Goal: Information Seeking & Learning: Learn about a topic

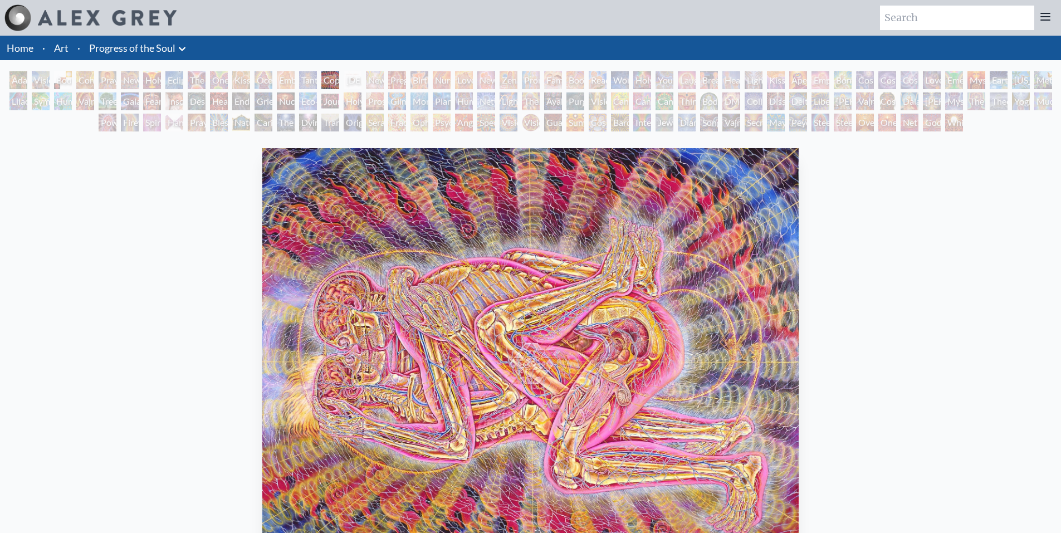
click at [120, 52] on link "Progress of the Soul" at bounding box center [132, 48] width 86 height 16
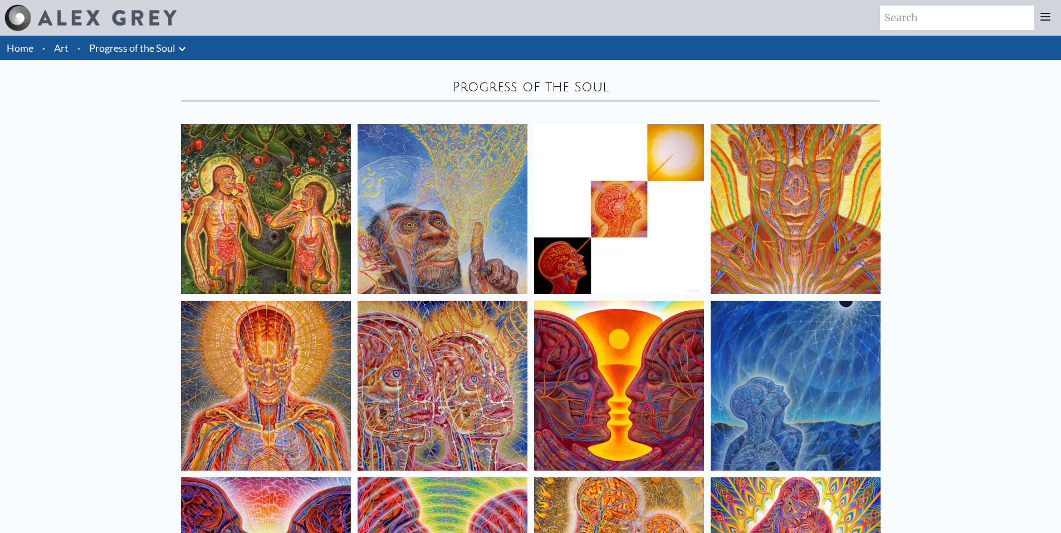
click at [54, 43] on link "Art" at bounding box center [61, 48] width 14 height 16
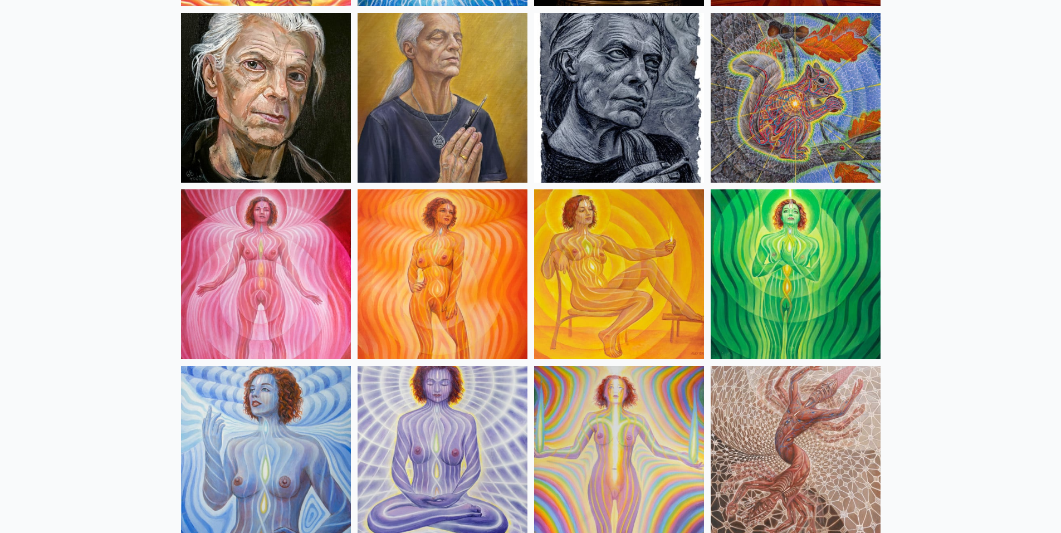
scroll to position [668, 0]
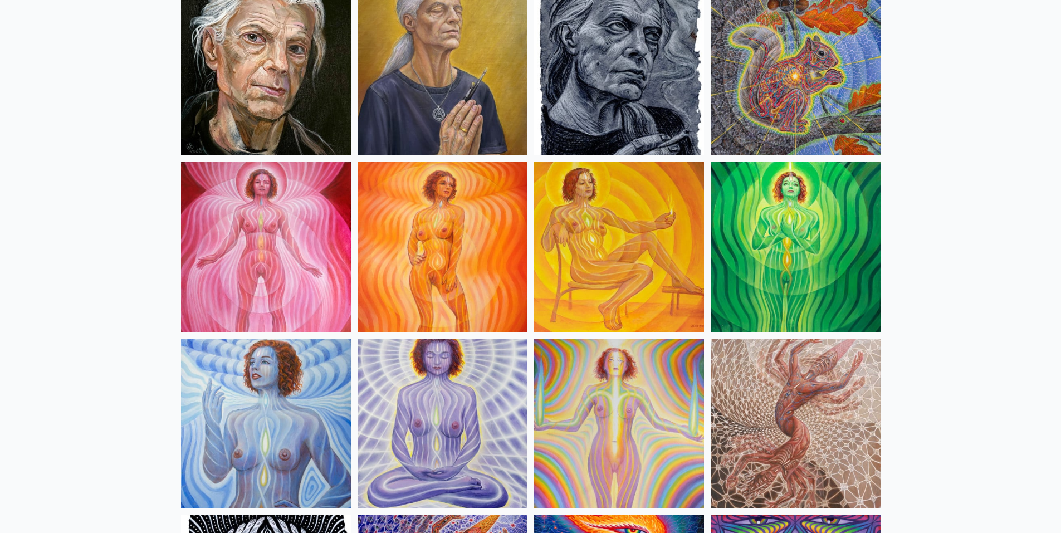
click at [270, 217] on img at bounding box center [266, 247] width 170 height 170
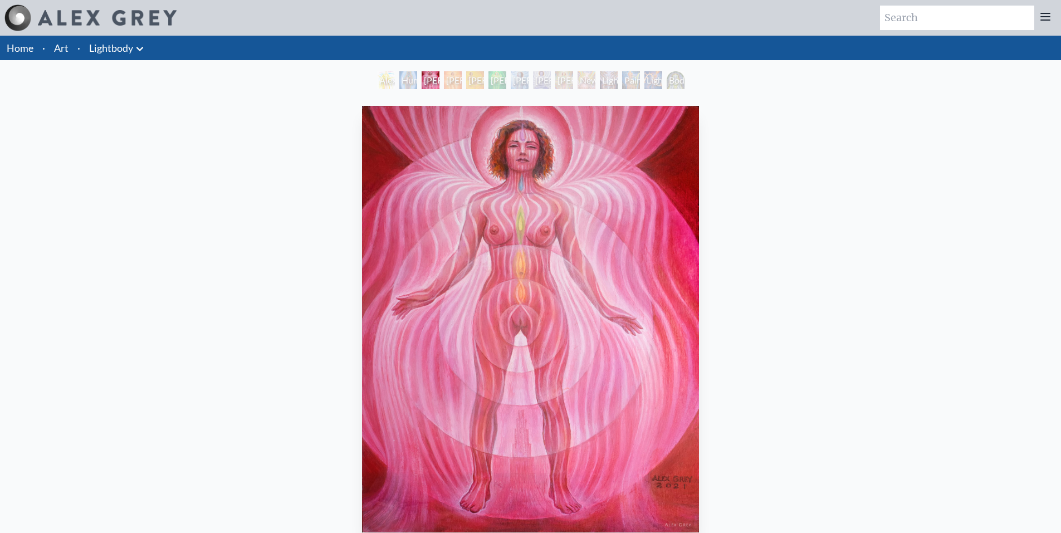
click at [452, 82] on div "Lightbody 2" at bounding box center [453, 80] width 18 height 18
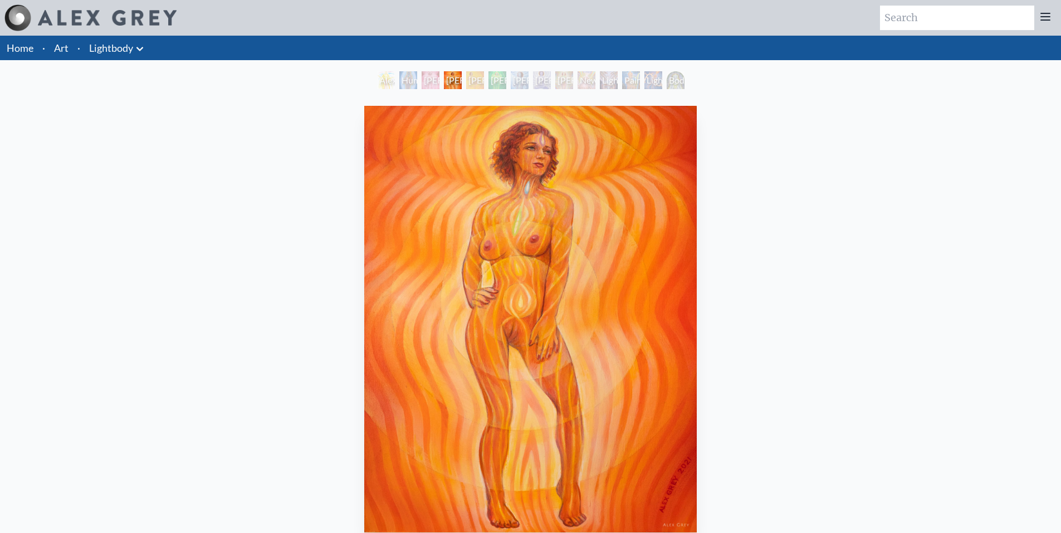
click at [470, 81] on div "Lightbody 3" at bounding box center [475, 80] width 18 height 18
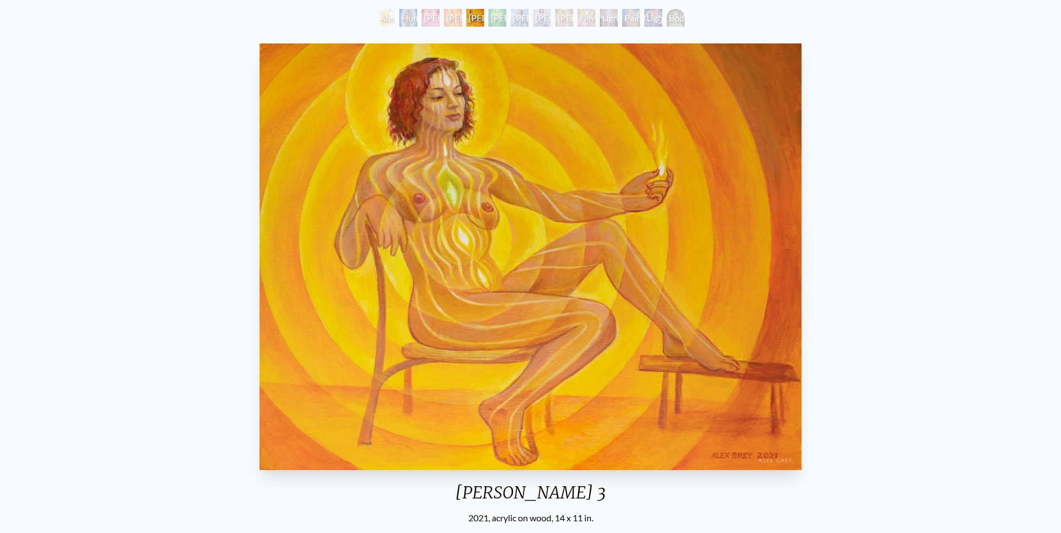
scroll to position [56, 0]
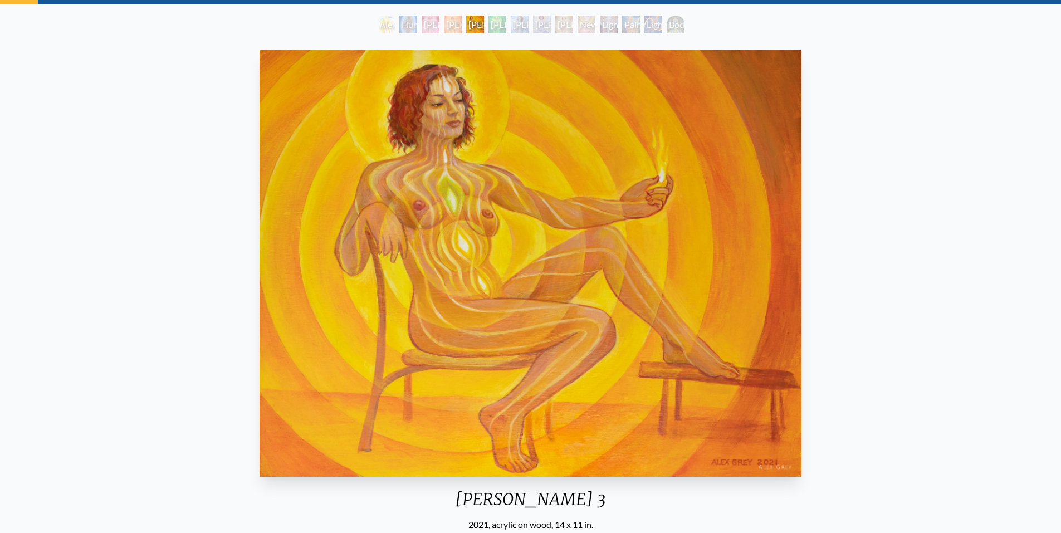
click at [496, 35] on div "Alexza Human Energy Field Lightbody 1 Lightbody 2 Lightbody 3 Lightbody 4 Light…" at bounding box center [531, 26] width 312 height 21
click at [497, 33] on div "Lightbody 4" at bounding box center [497, 25] width 18 height 18
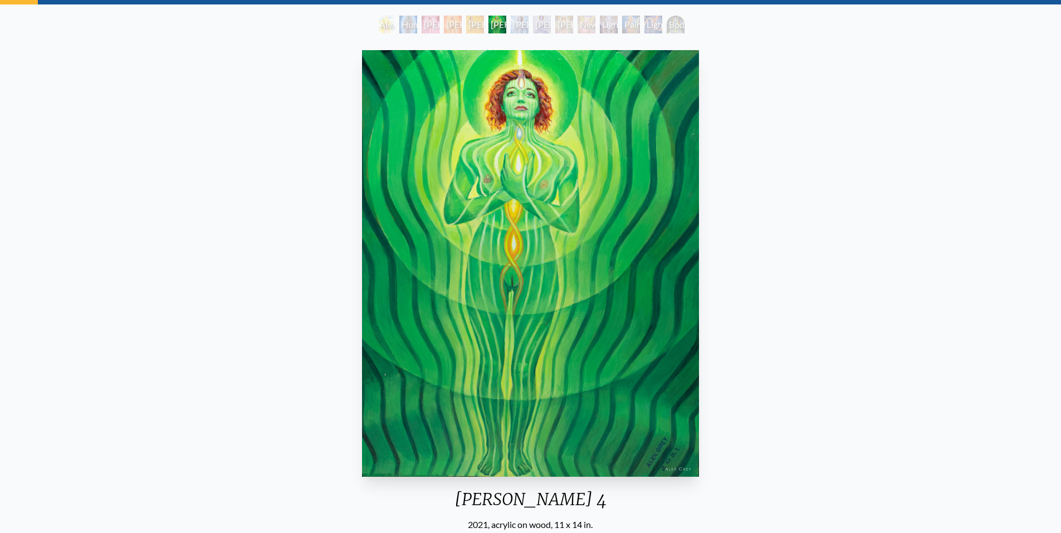
click at [529, 22] on div "Lightbody 5" at bounding box center [520, 25] width 18 height 18
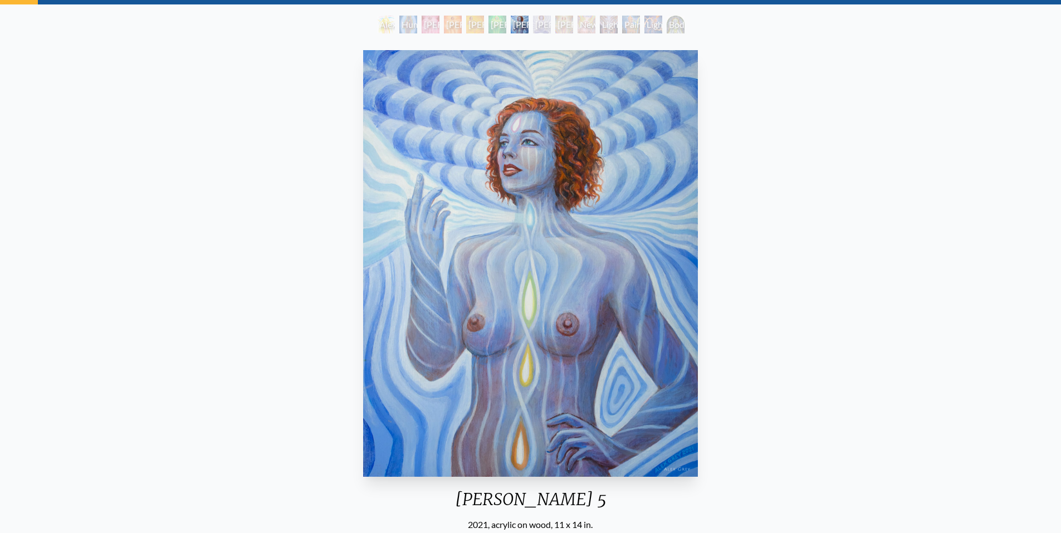
click at [551, 22] on div "Lightbody 6" at bounding box center [542, 25] width 18 height 18
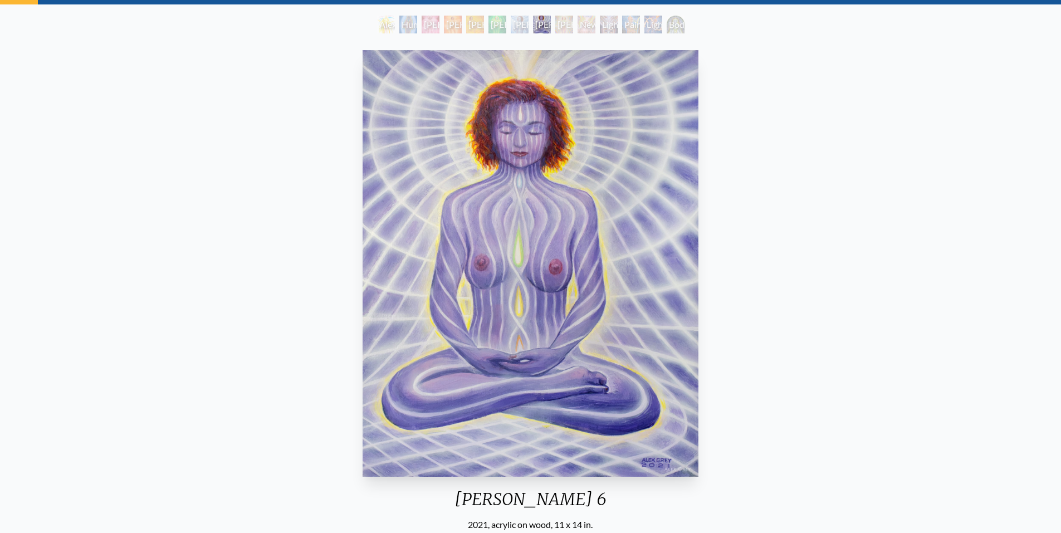
click at [571, 22] on div "Lightbody 7" at bounding box center [564, 25] width 18 height 18
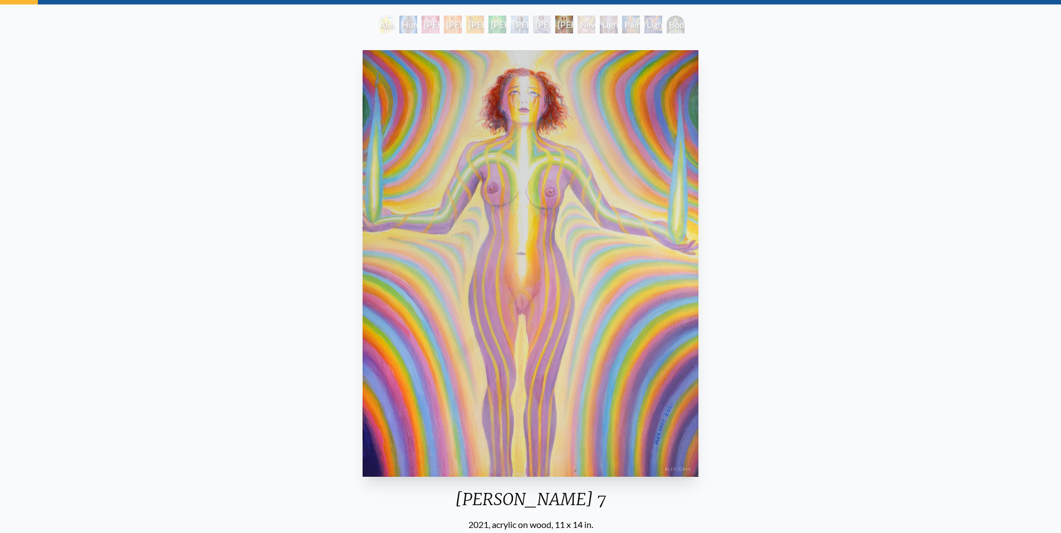
click at [595, 22] on div "Newborn" at bounding box center [587, 25] width 18 height 18
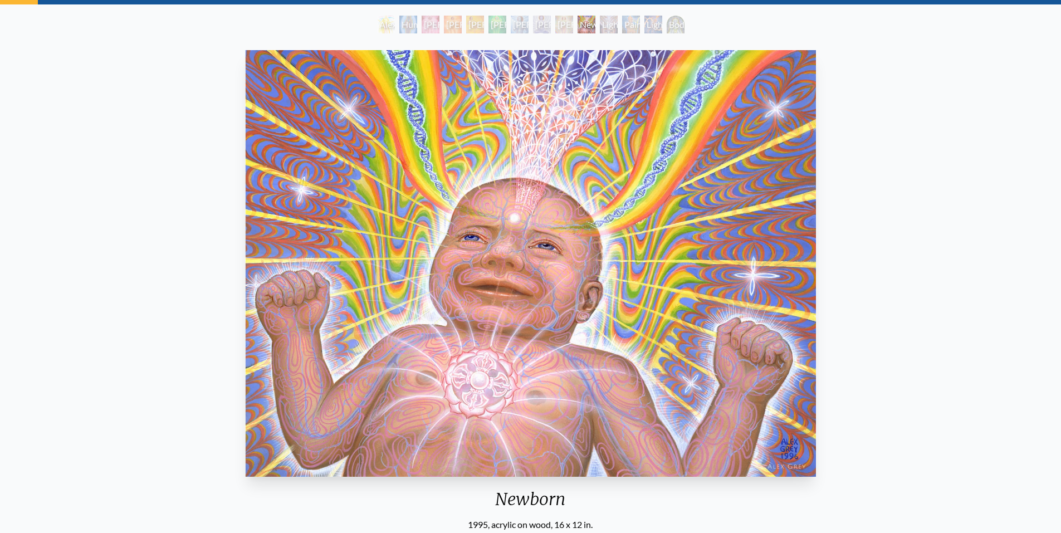
click at [618, 24] on div "Lightweaver" at bounding box center [609, 25] width 18 height 18
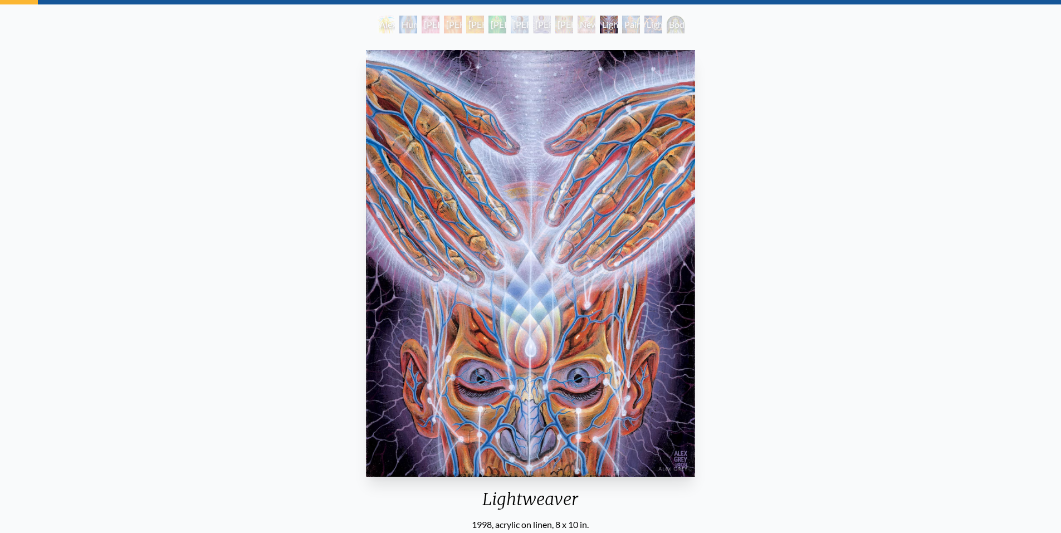
click at [640, 24] on div "Painting" at bounding box center [631, 25] width 18 height 18
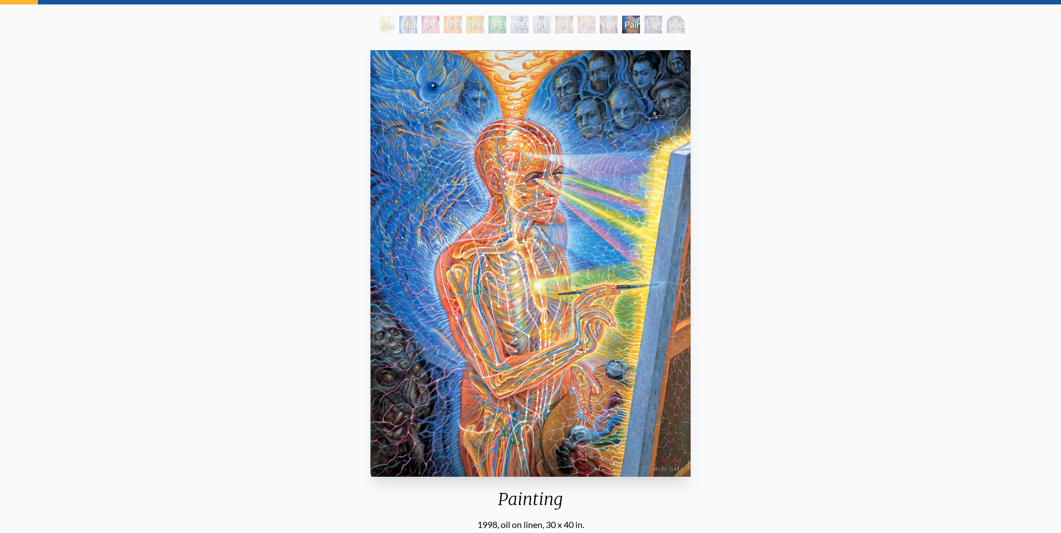
click at [662, 26] on div "Lightworker" at bounding box center [653, 25] width 18 height 18
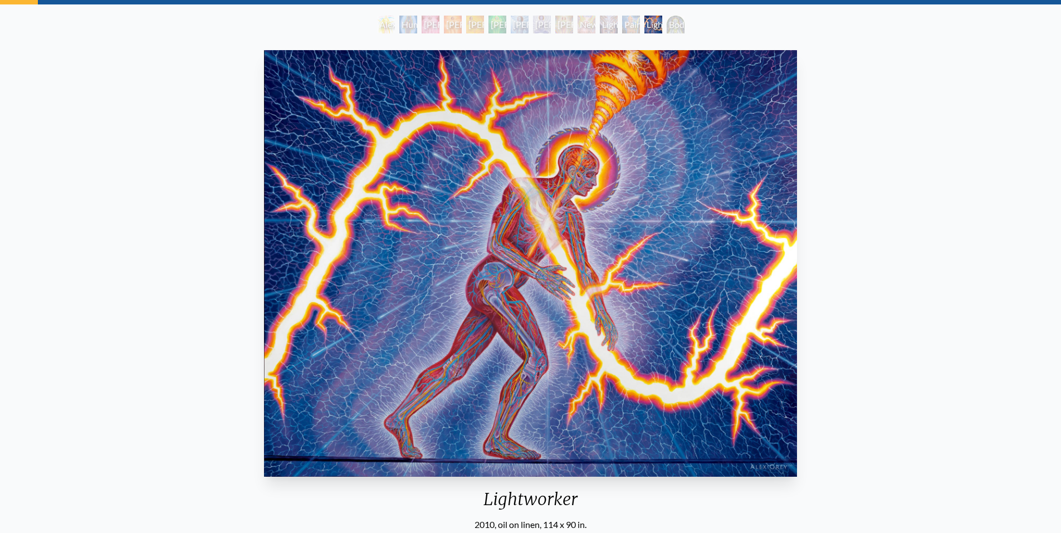
click at [685, 28] on div "Body/Mind as a Vibratory Field of Energy" at bounding box center [676, 25] width 18 height 18
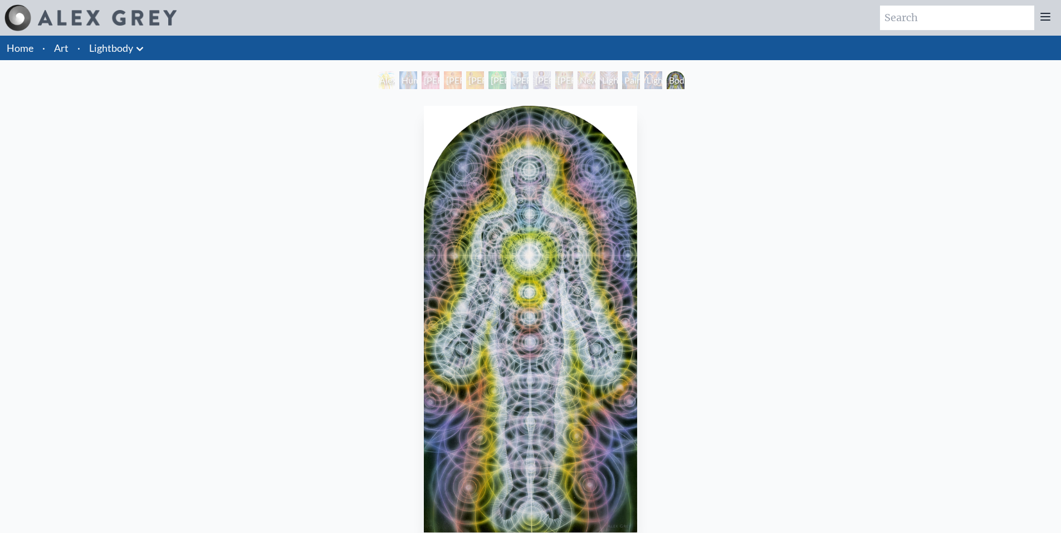
click at [75, 49] on li "·" at bounding box center [79, 48] width 12 height 25
click at [66, 50] on link "Art" at bounding box center [61, 48] width 14 height 16
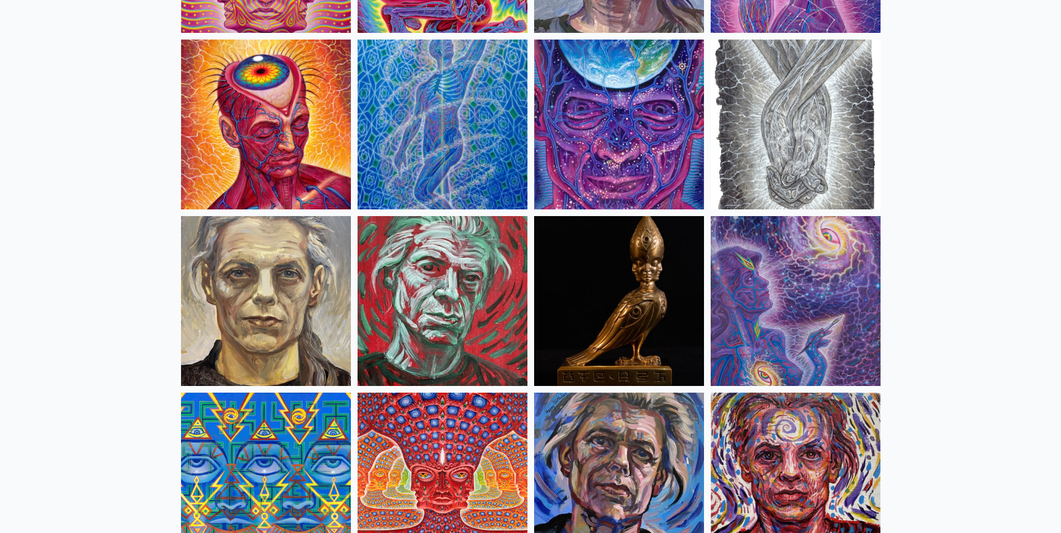
scroll to position [2618, 0]
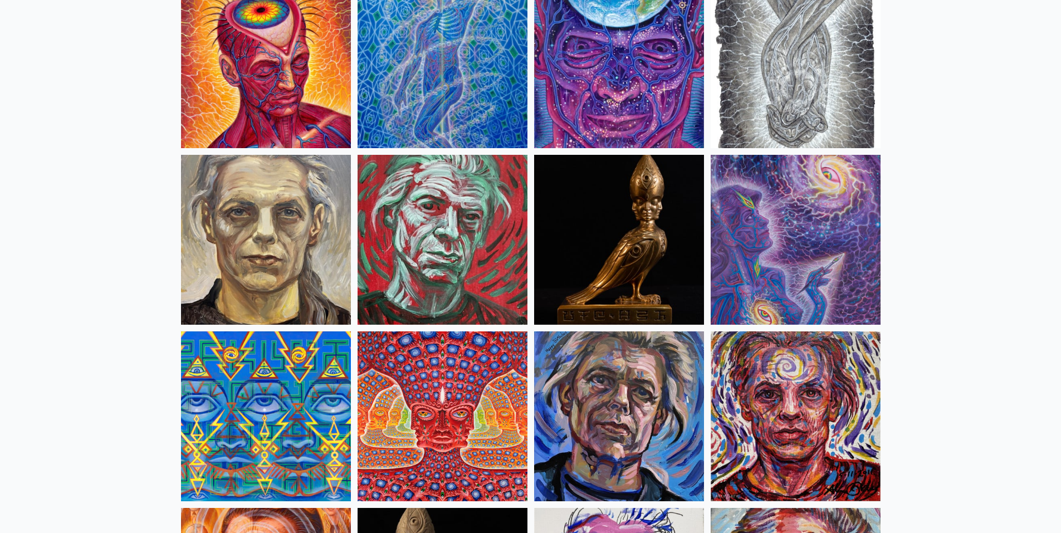
click at [599, 58] on img at bounding box center [619, 63] width 170 height 170
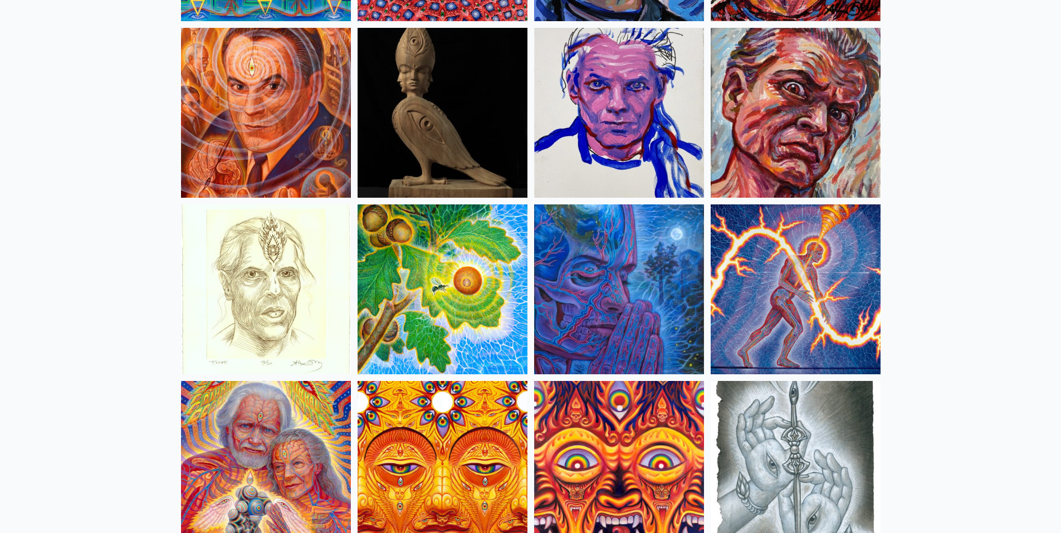
scroll to position [3175, 0]
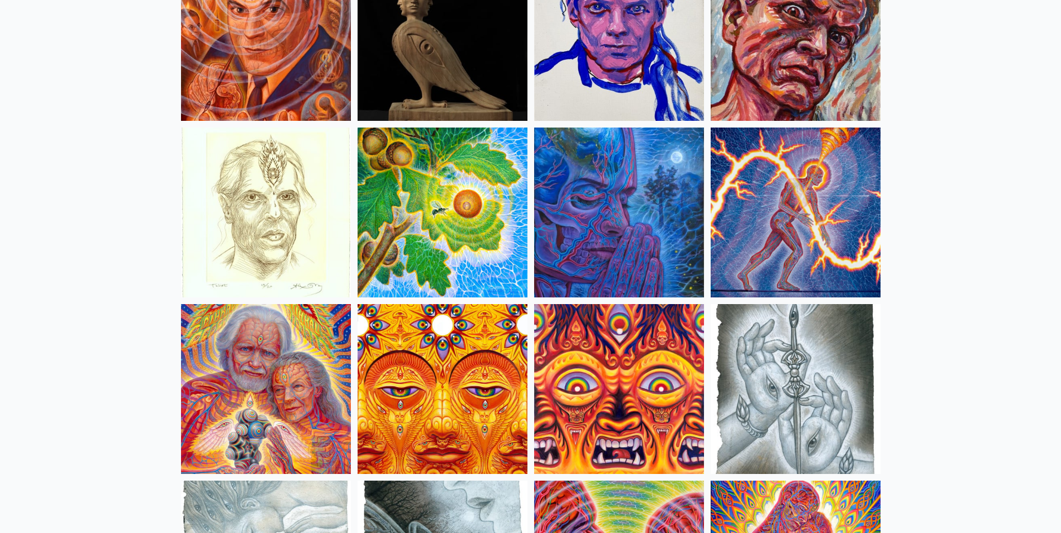
click at [449, 85] on img at bounding box center [443, 36] width 170 height 170
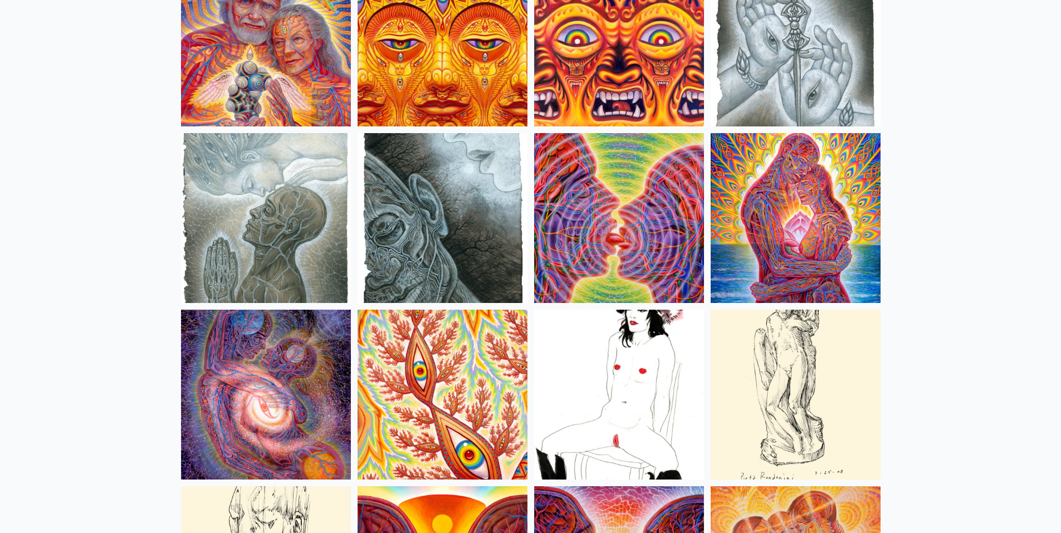
scroll to position [3620, 0]
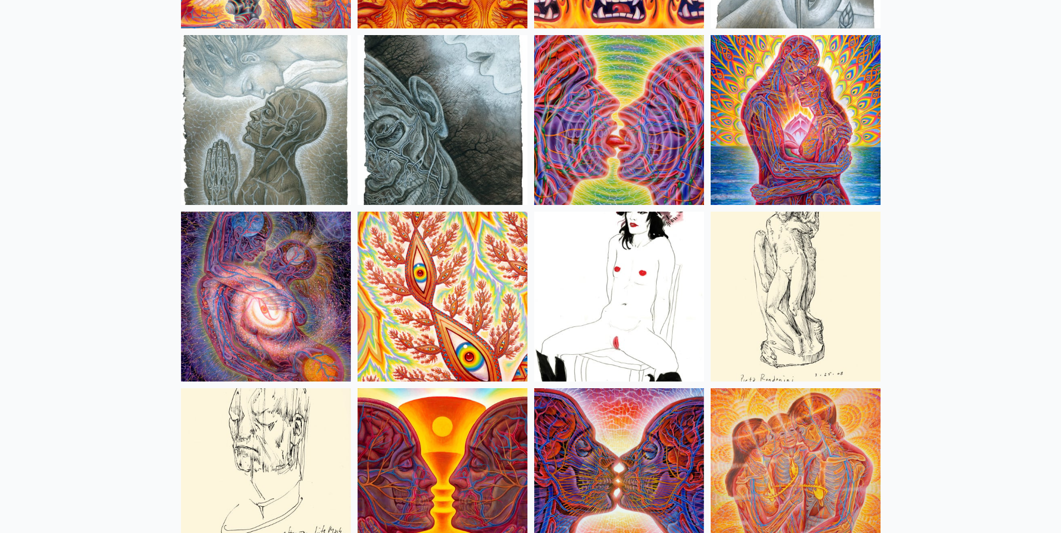
click at [813, 150] on img at bounding box center [796, 120] width 170 height 170
click at [209, 314] on img at bounding box center [266, 297] width 170 height 170
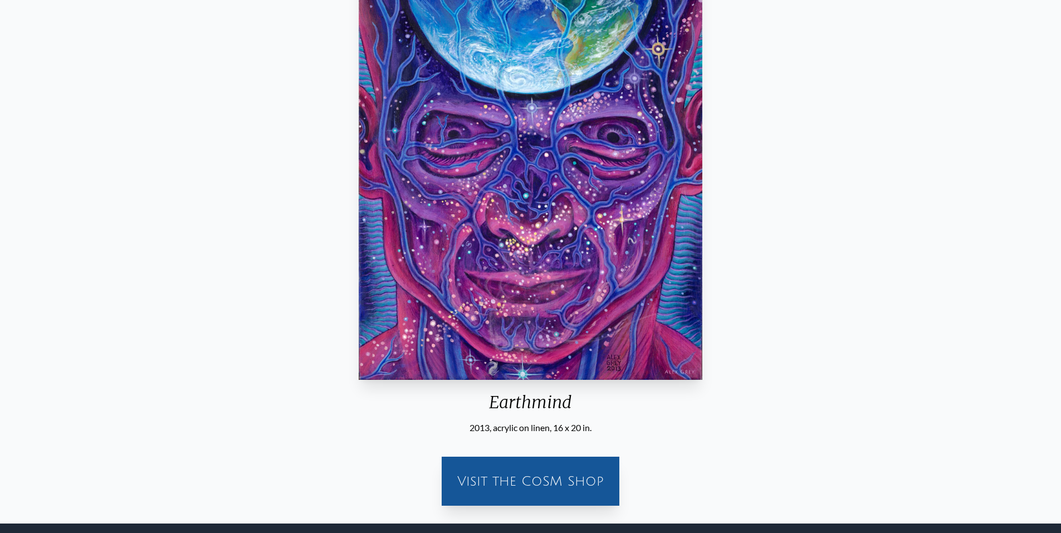
scroll to position [272, 0]
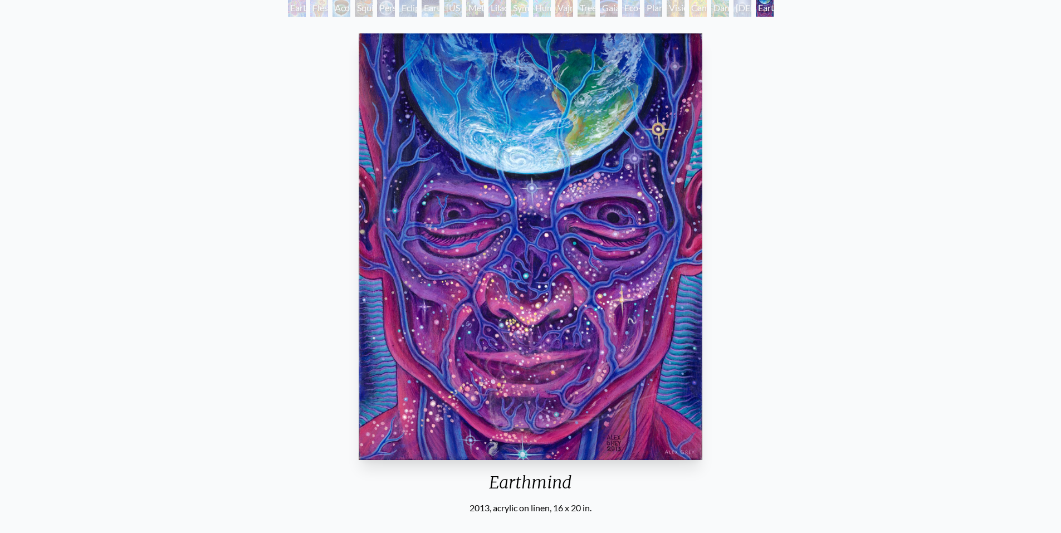
scroll to position [50, 0]
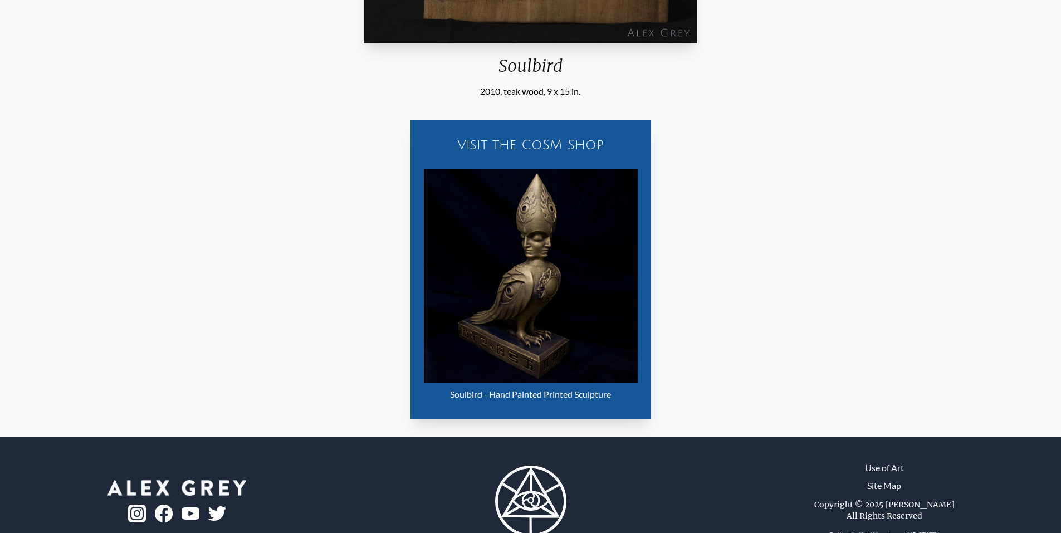
scroll to position [501, 0]
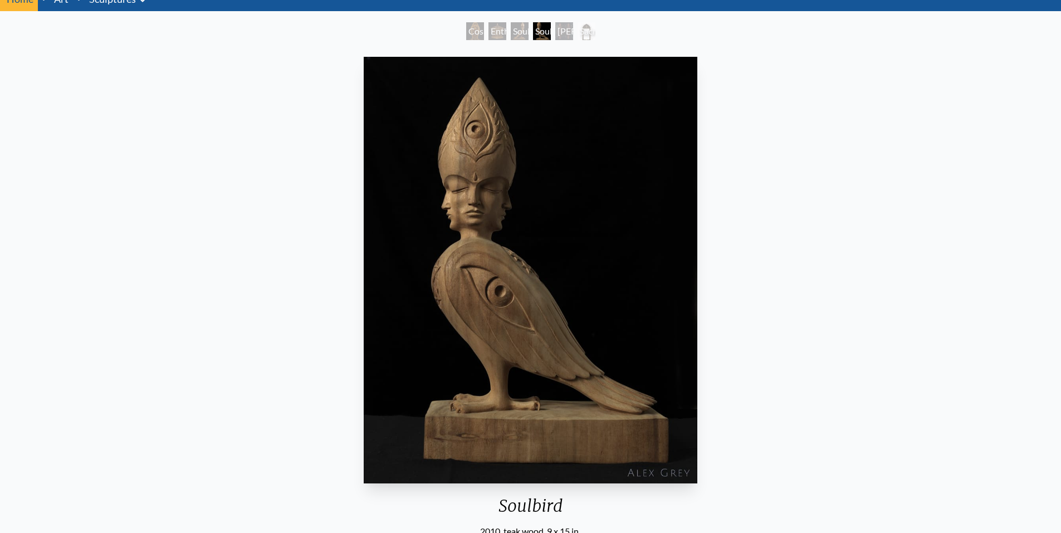
scroll to position [56, 0]
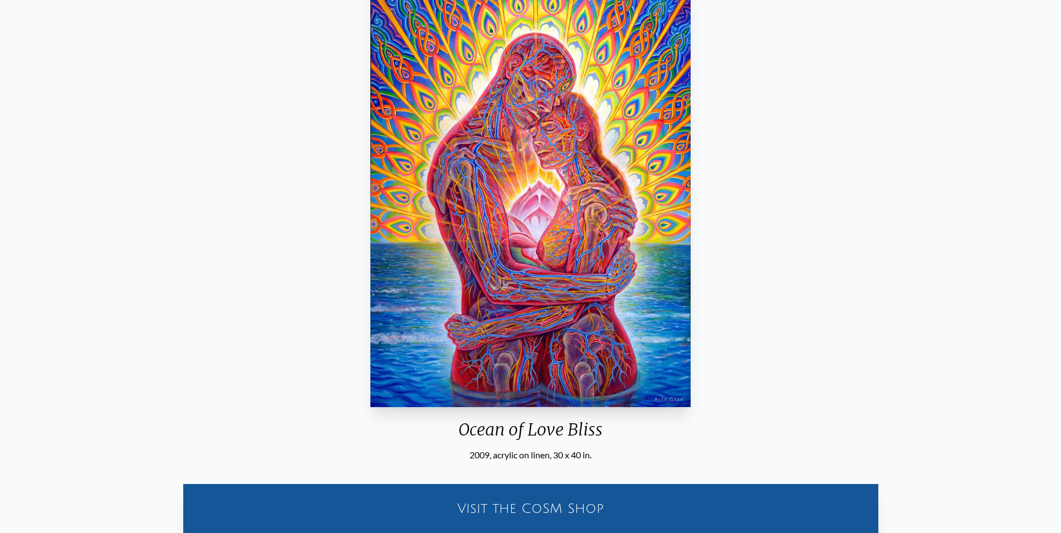
scroll to position [111, 0]
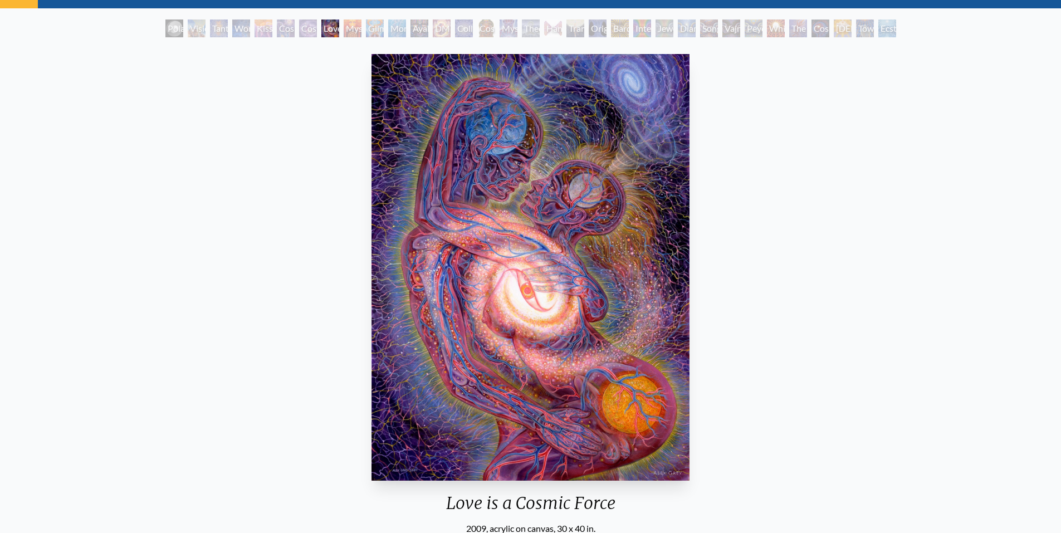
scroll to position [56, 0]
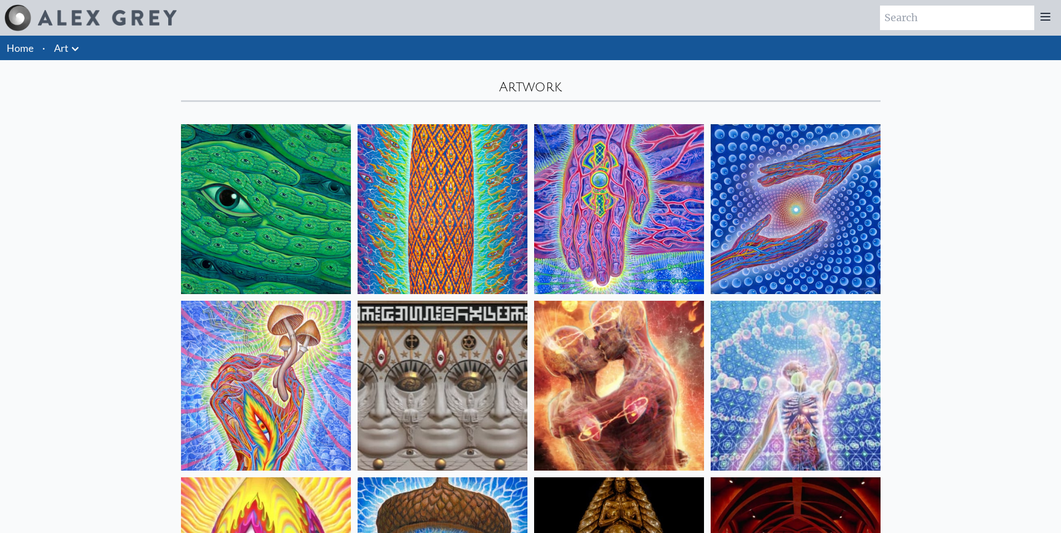
scroll to position [3620, 0]
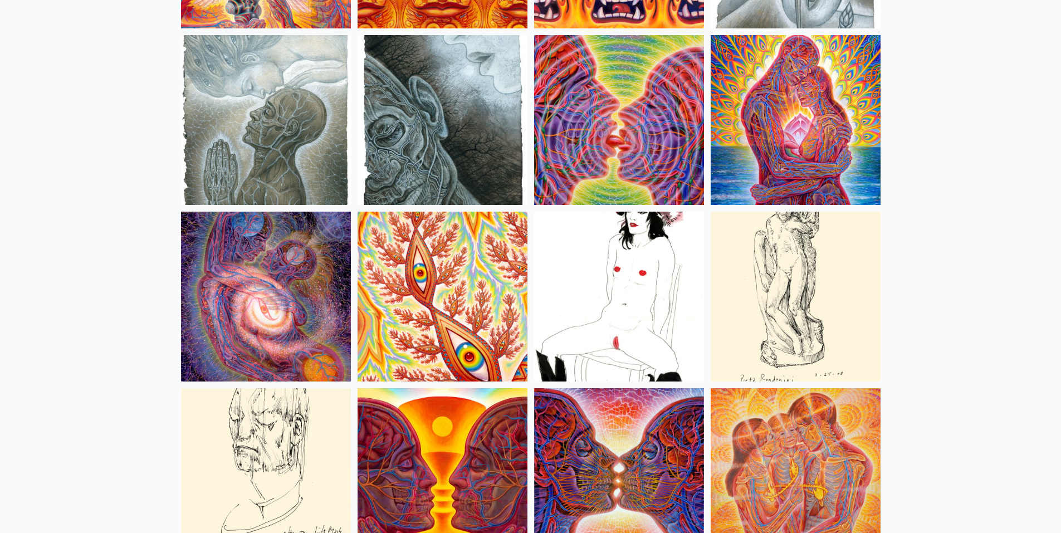
click at [663, 286] on img at bounding box center [619, 297] width 170 height 170
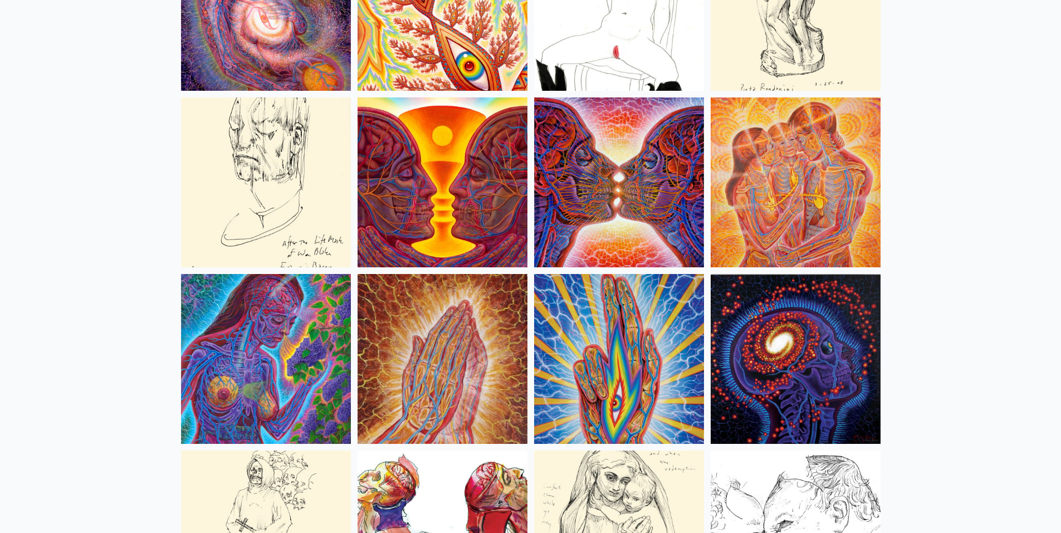
scroll to position [3955, 0]
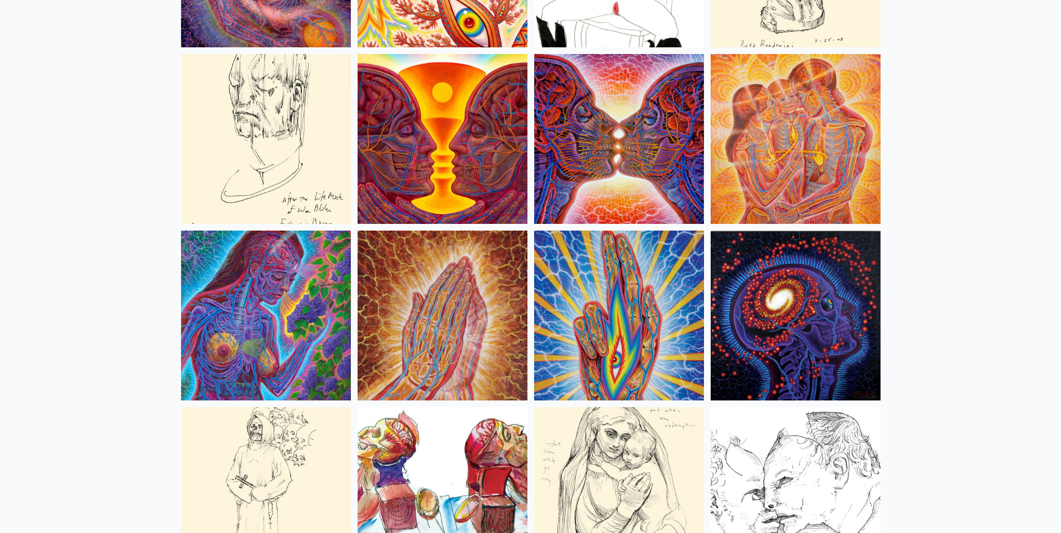
click at [827, 173] on img at bounding box center [796, 139] width 170 height 170
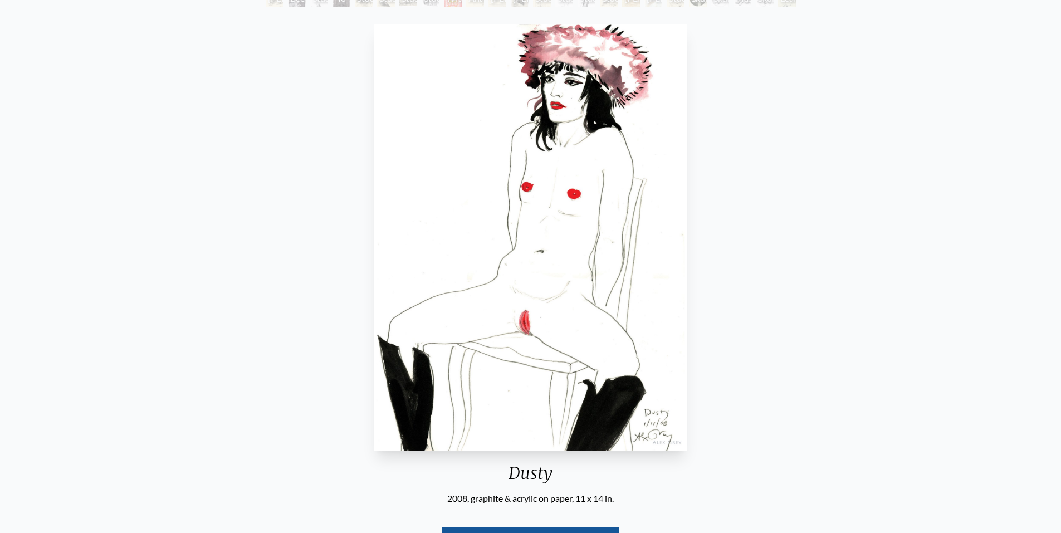
scroll to position [56, 0]
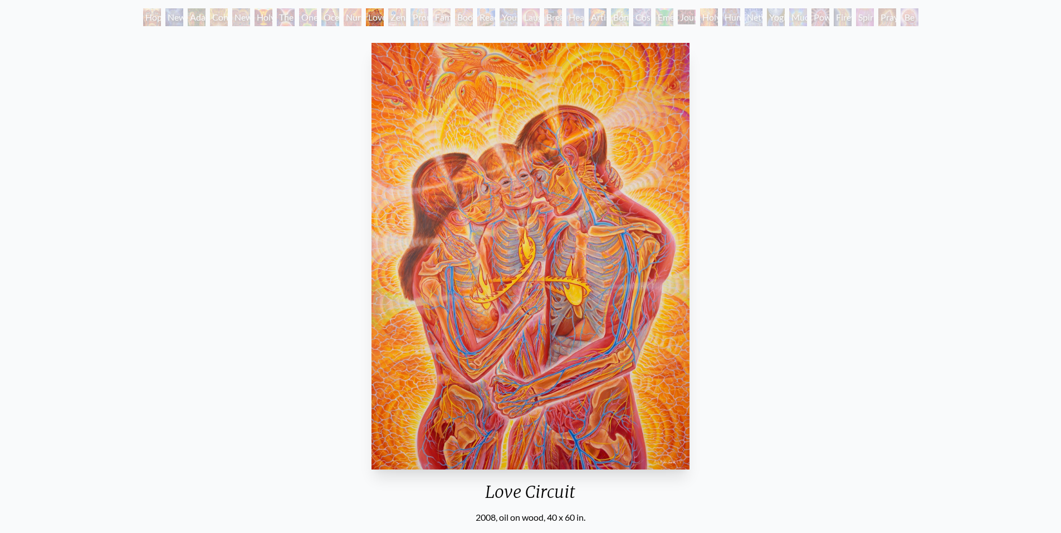
scroll to position [111, 0]
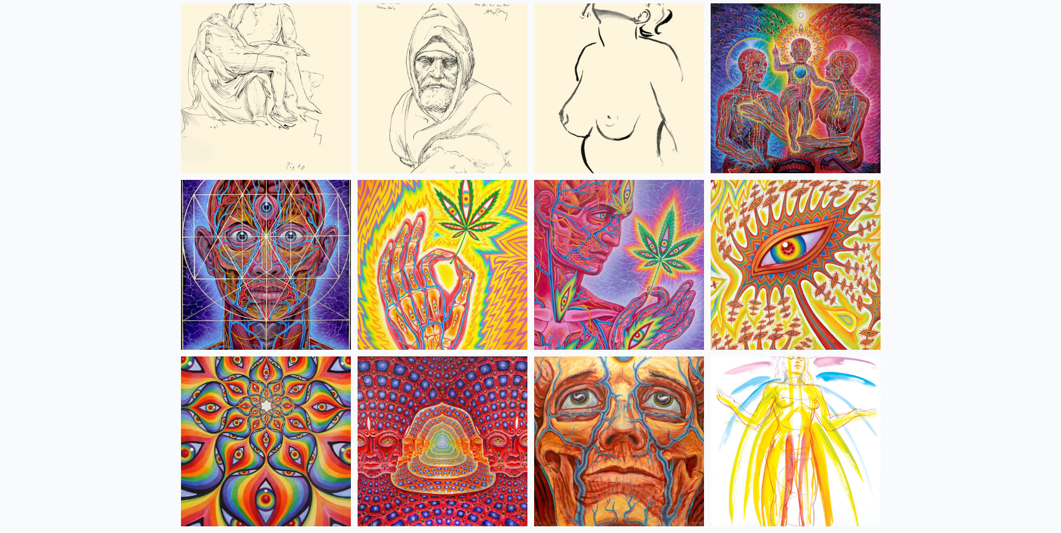
scroll to position [4567, 0]
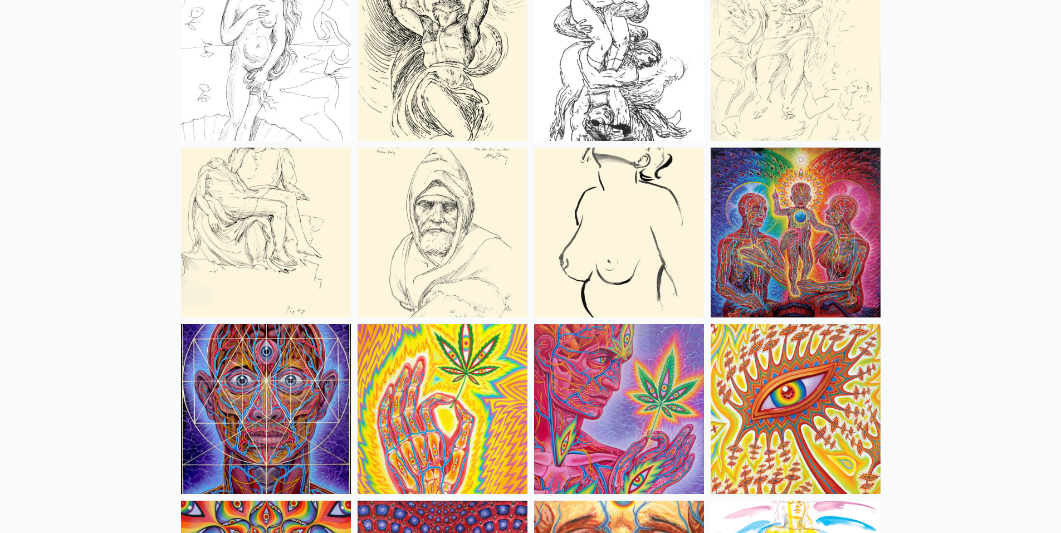
click at [794, 257] on img at bounding box center [796, 233] width 170 height 170
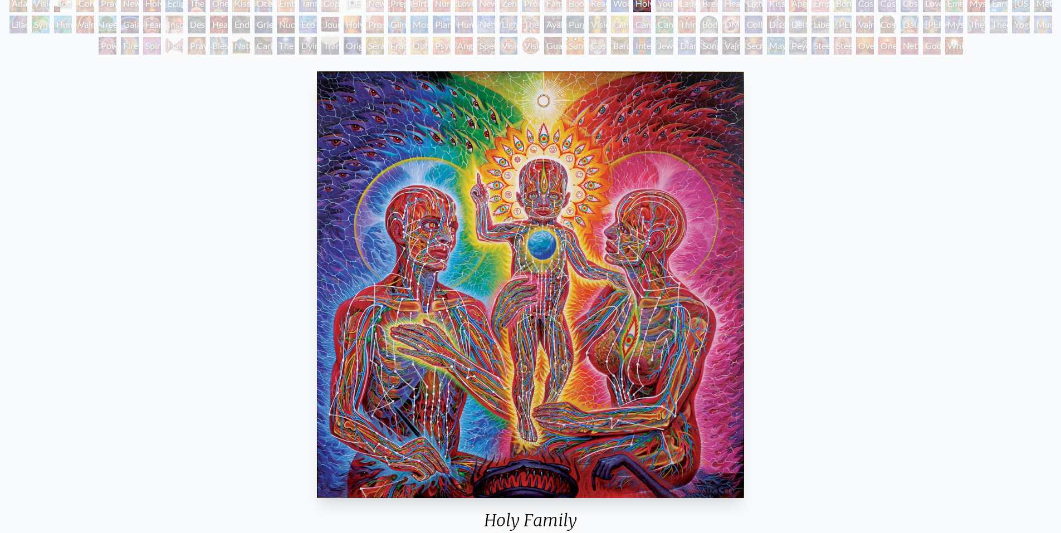
scroll to position [111, 0]
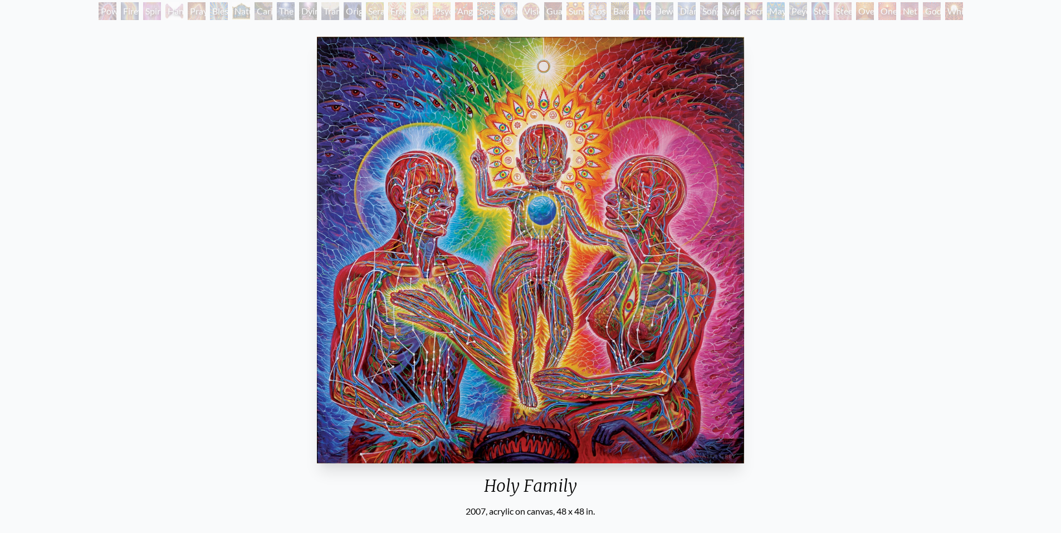
click at [806, 316] on div "Holy Family 2007, acrylic on canvas, 48 x 48 in. Visit the CoSM Shop Holy Famil…" at bounding box center [530, 439] width 1043 height 815
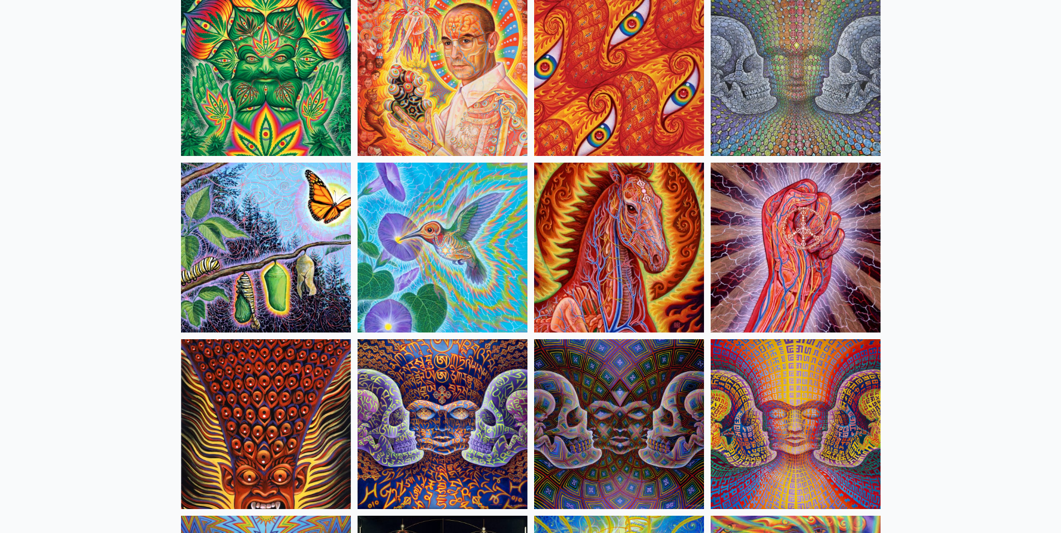
scroll to position [5459, 0]
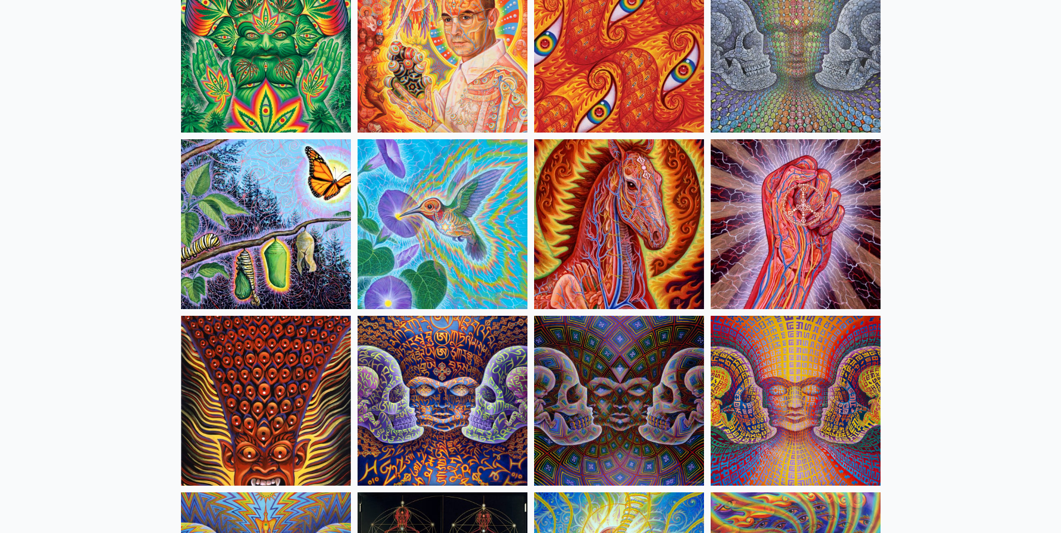
click at [820, 93] on img at bounding box center [796, 48] width 170 height 170
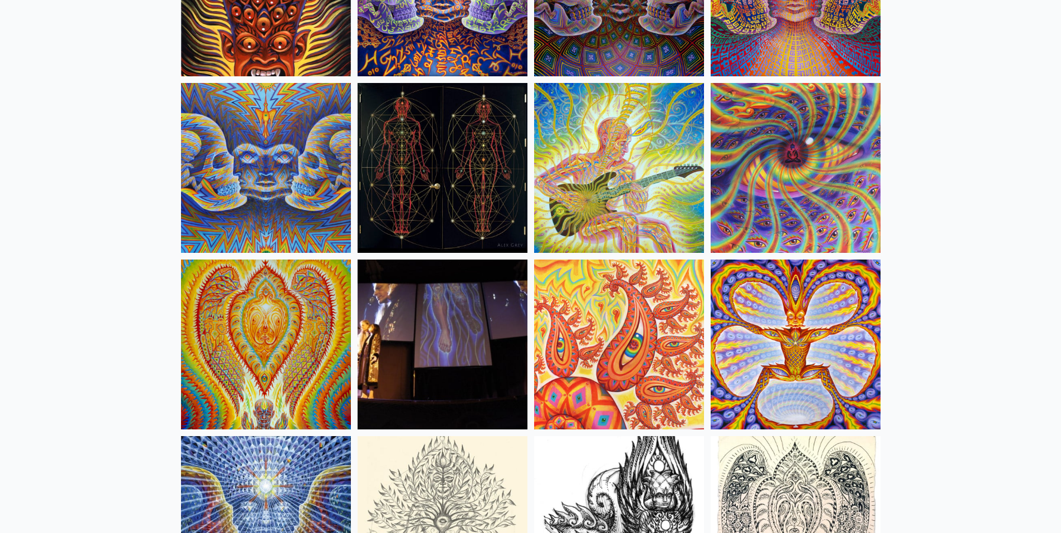
scroll to position [5904, 0]
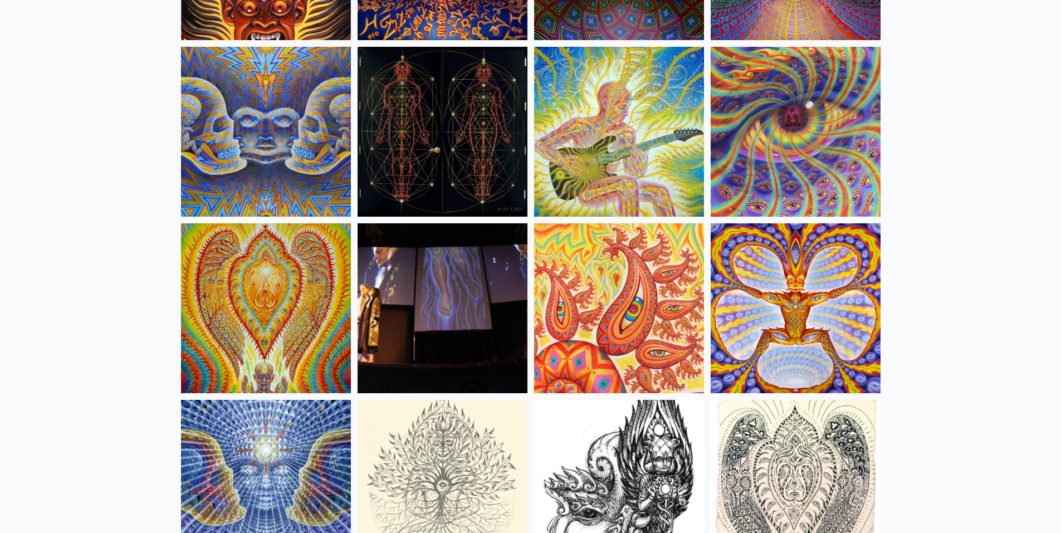
click at [414, 156] on img at bounding box center [443, 132] width 170 height 170
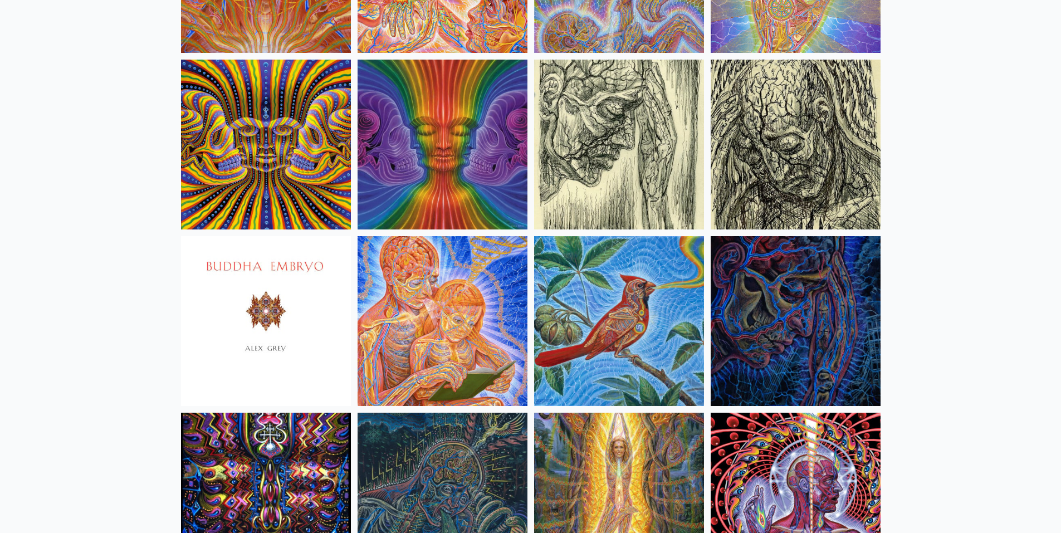
scroll to position [6684, 0]
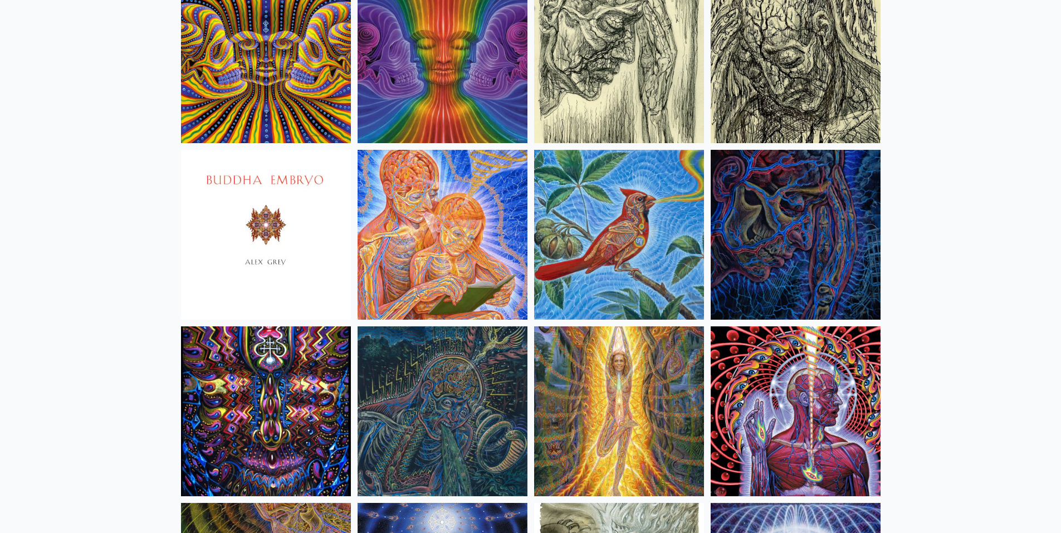
click at [463, 253] on img at bounding box center [443, 235] width 170 height 170
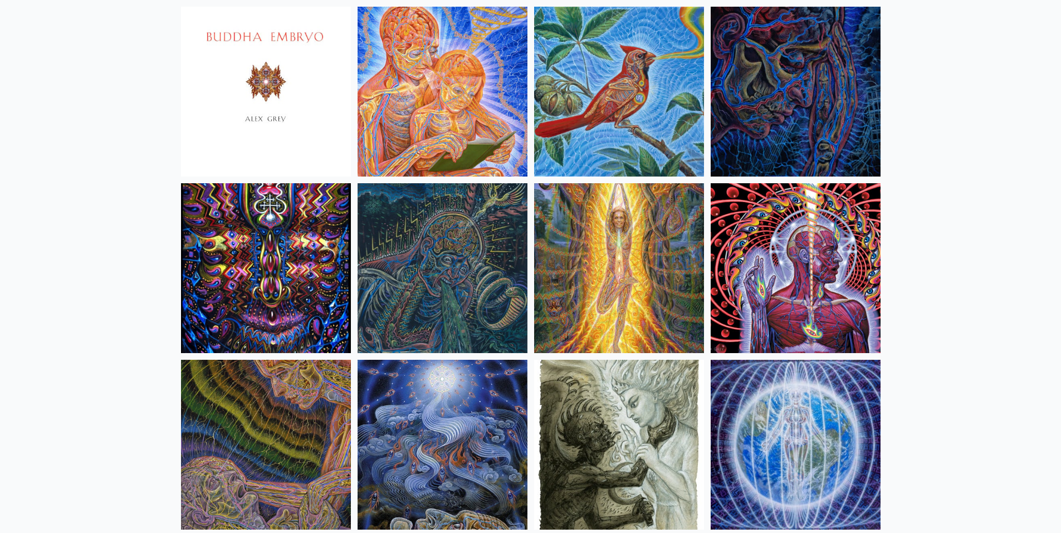
scroll to position [6907, 0]
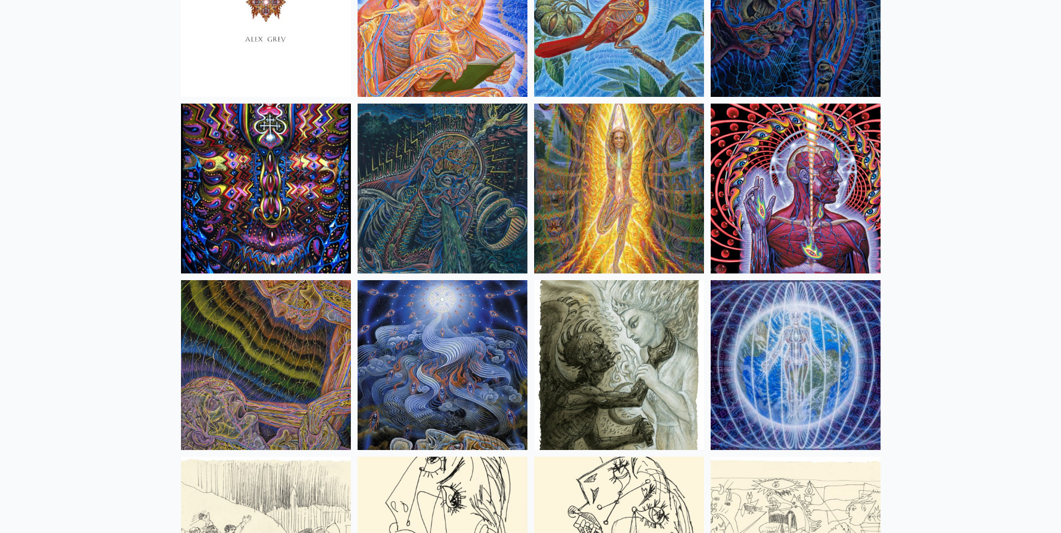
click at [791, 214] on img at bounding box center [796, 189] width 170 height 170
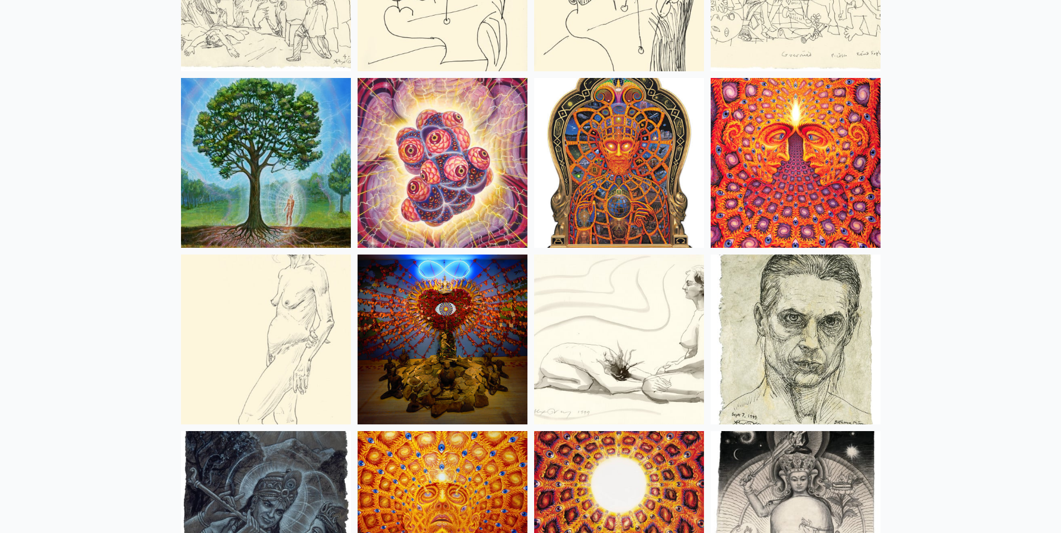
scroll to position [7464, 0]
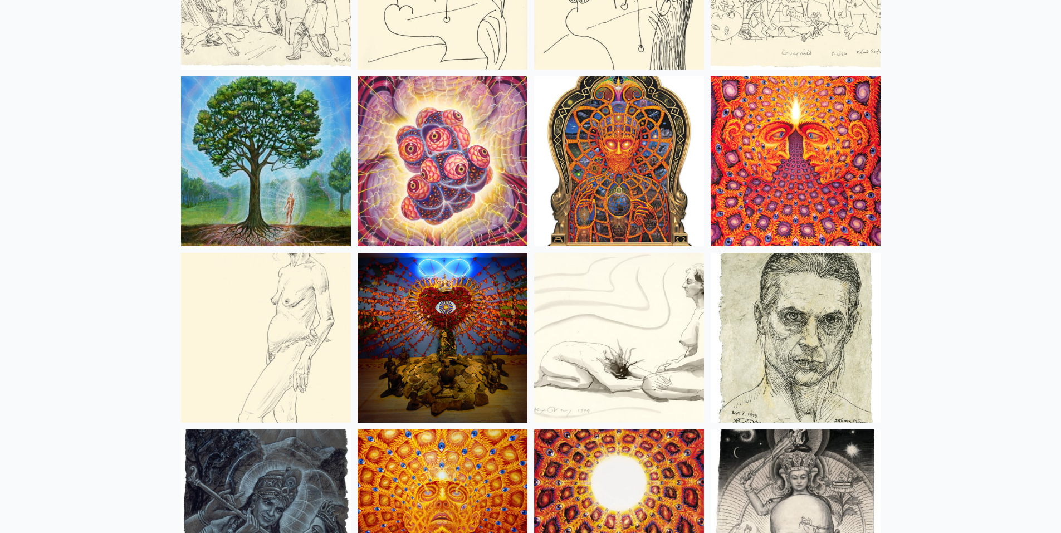
click at [248, 343] on img at bounding box center [266, 338] width 170 height 170
click at [642, 356] on img at bounding box center [619, 338] width 170 height 170
click at [480, 350] on img at bounding box center [443, 338] width 170 height 170
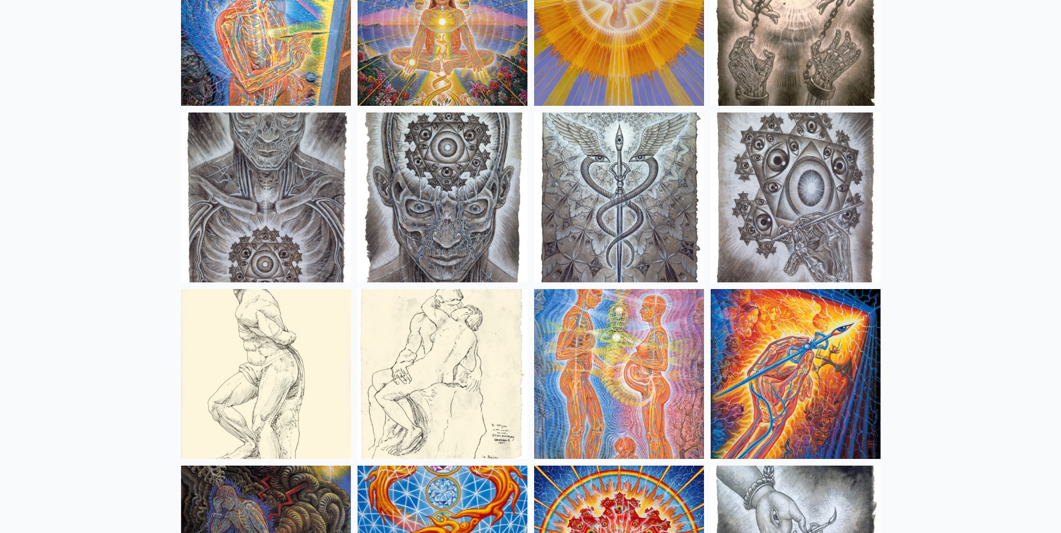
scroll to position [8355, 0]
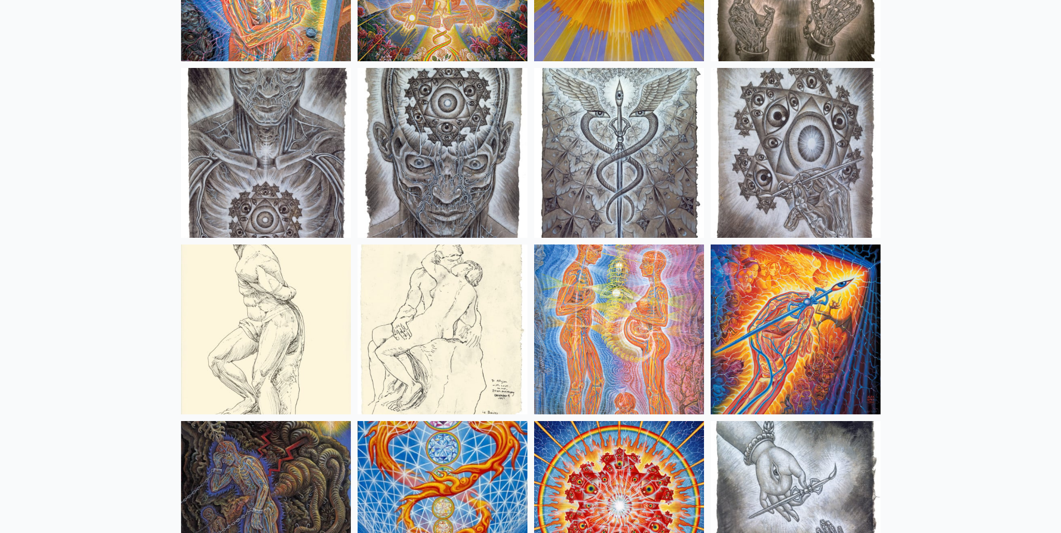
click at [628, 301] on img at bounding box center [619, 330] width 170 height 170
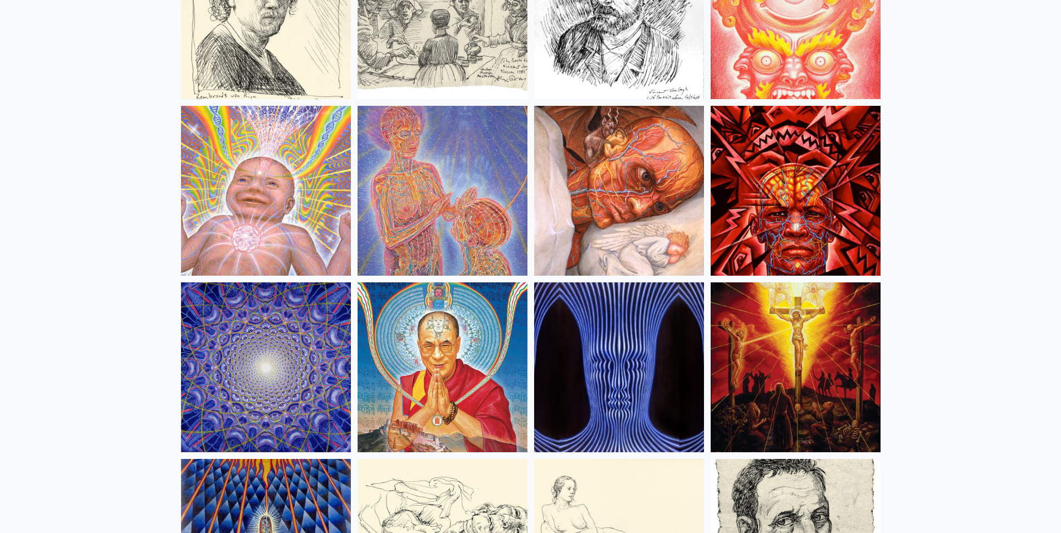
scroll to position [9580, 0]
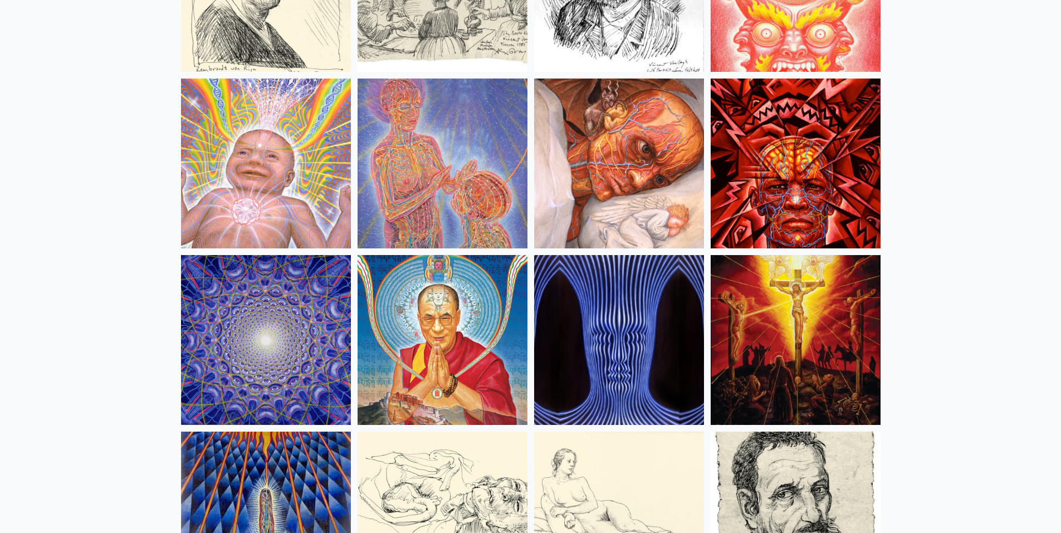
click at [429, 211] on img at bounding box center [443, 164] width 170 height 170
click at [746, 218] on img at bounding box center [796, 164] width 170 height 170
click at [487, 333] on img at bounding box center [443, 340] width 170 height 170
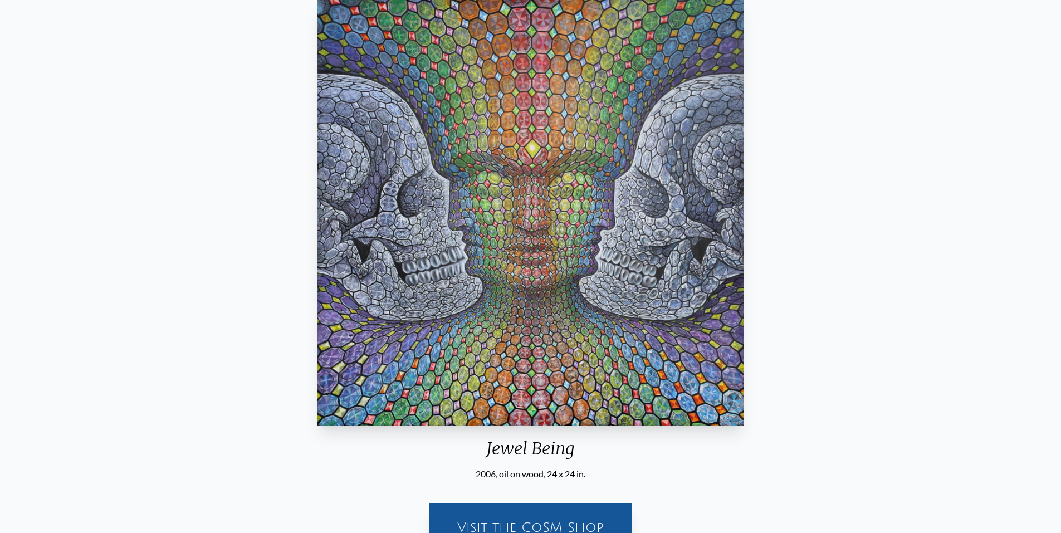
scroll to position [111, 0]
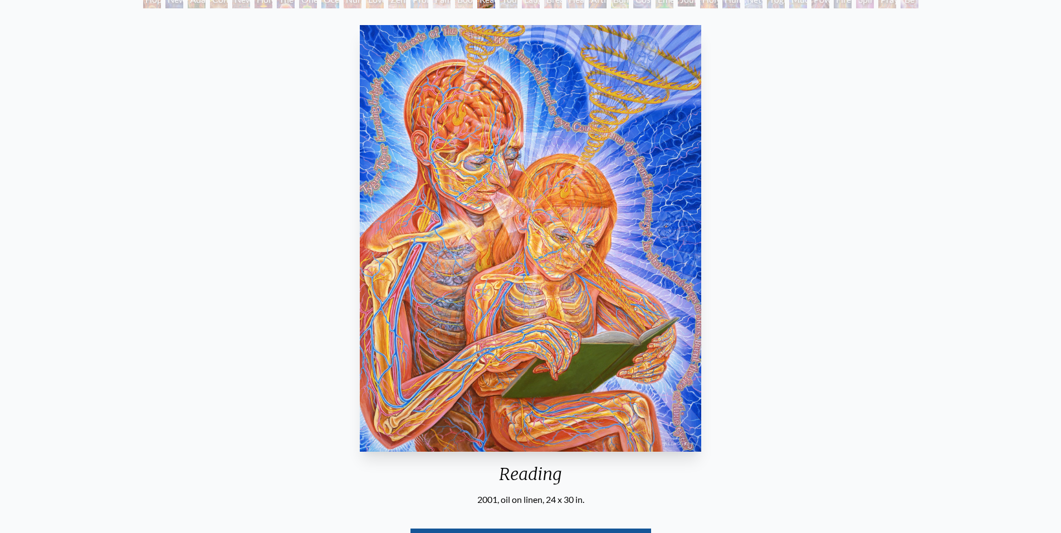
scroll to position [111, 0]
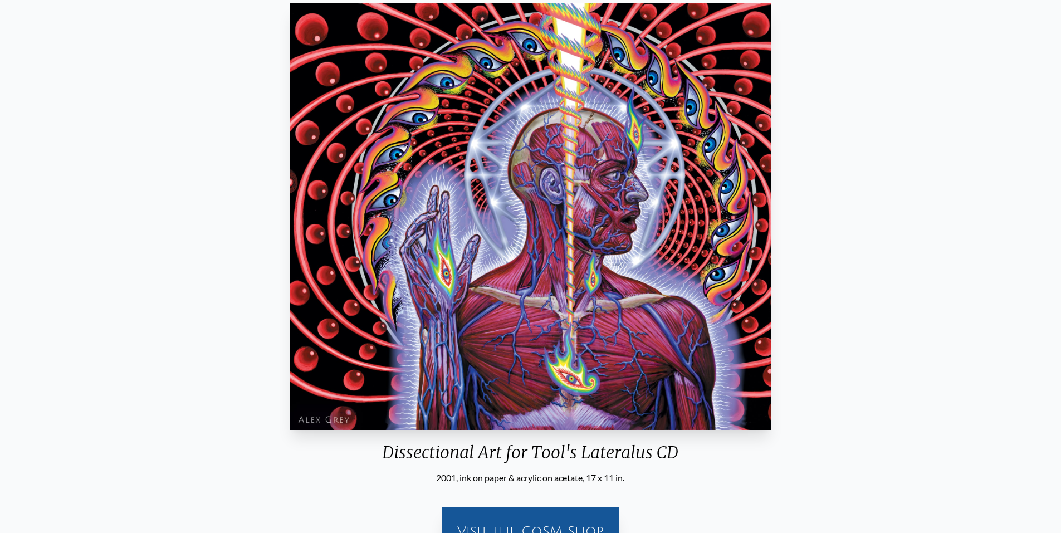
scroll to position [111, 0]
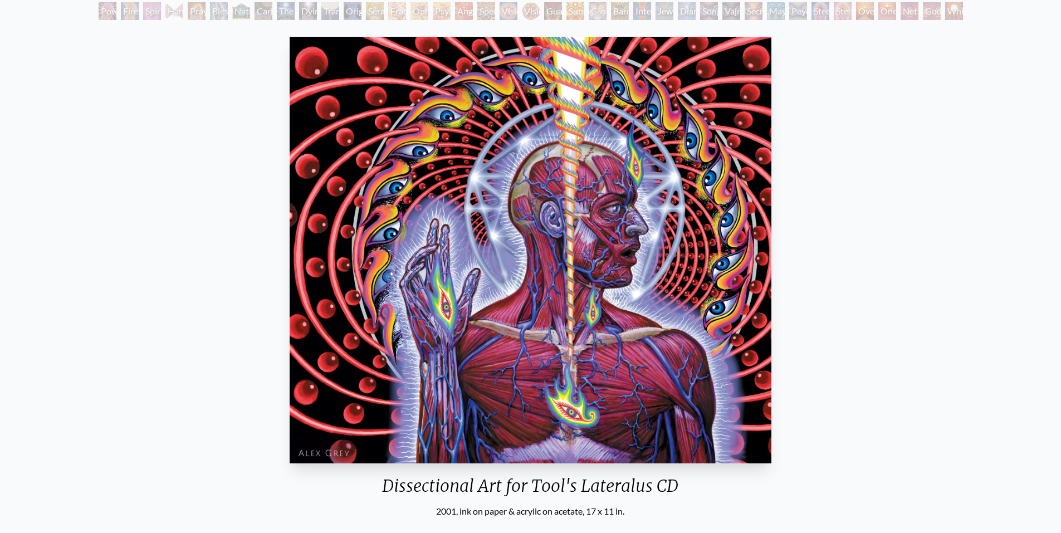
click at [898, 281] on div "Dissectional Art for Tool's Lateralus CD 2001, ink on paper & acrylic on acetat…" at bounding box center [530, 315] width 1043 height 566
click at [795, 372] on div "Dissectional Art for Tool's Lateralus CD 2001, ink on paper & acrylic on acetat…" at bounding box center [530, 315] width 1043 height 566
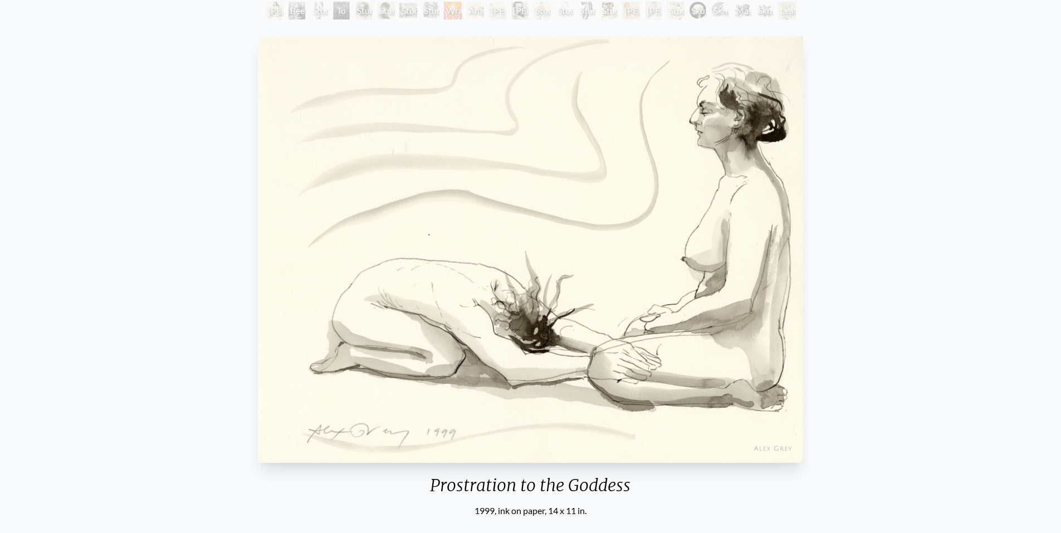
scroll to position [56, 0]
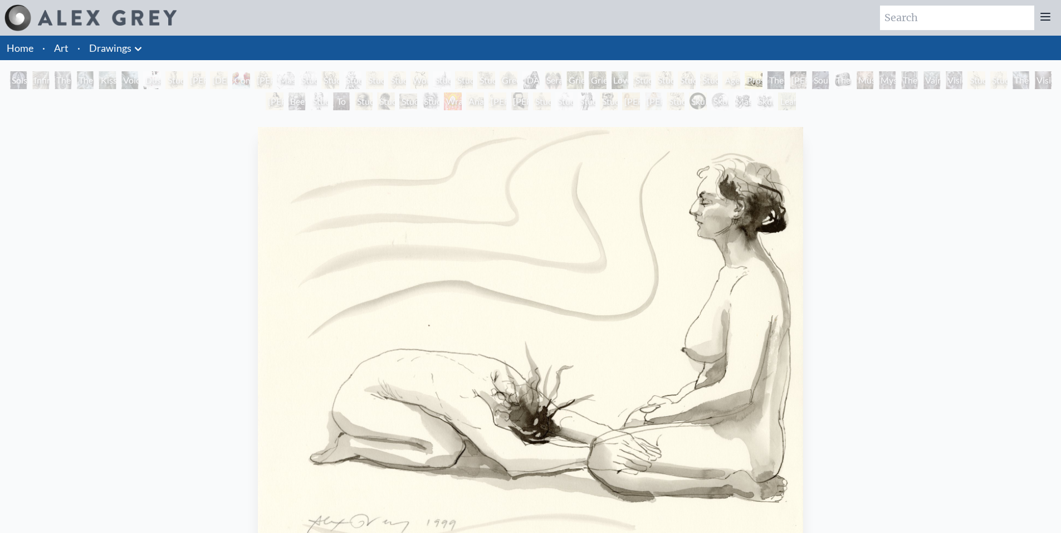
drag, startPoint x: 647, startPoint y: 348, endPoint x: 641, endPoint y: 348, distance: 6.7
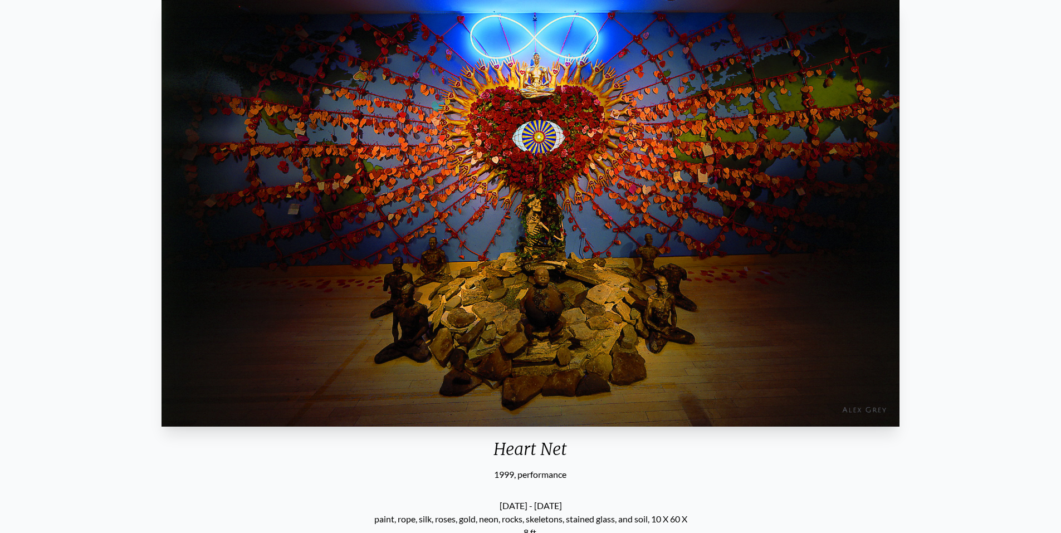
scroll to position [56, 0]
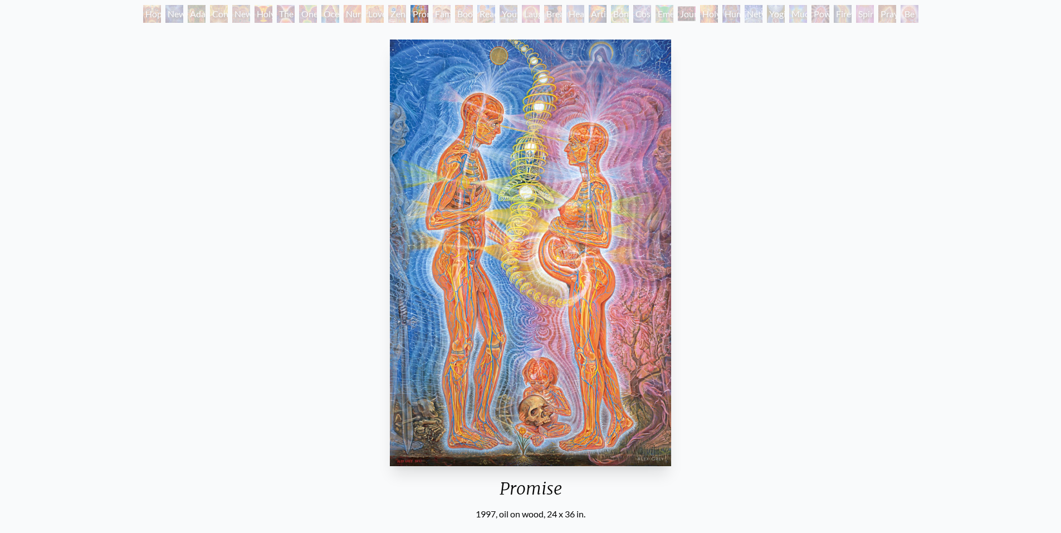
scroll to position [56, 0]
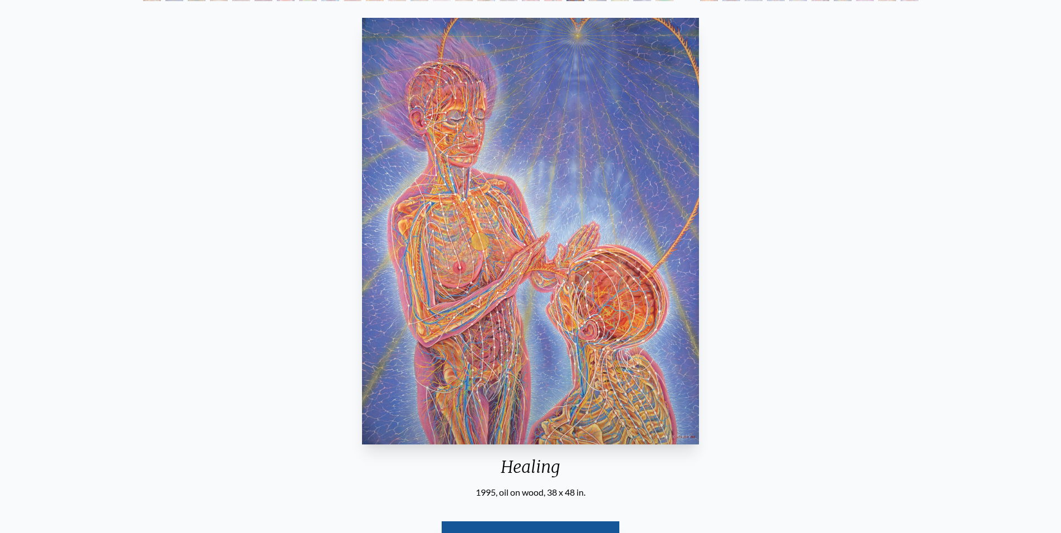
scroll to position [111, 0]
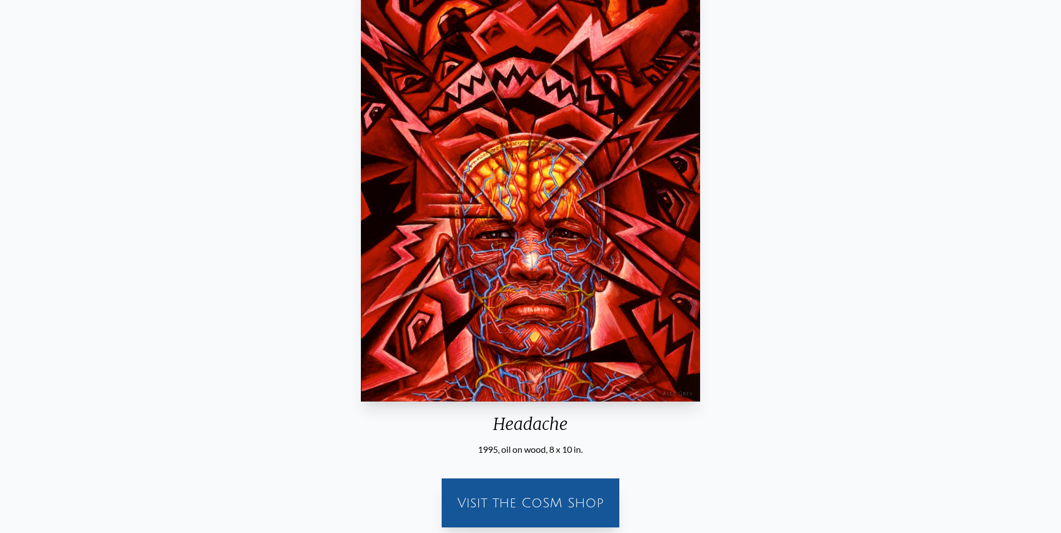
scroll to position [111, 0]
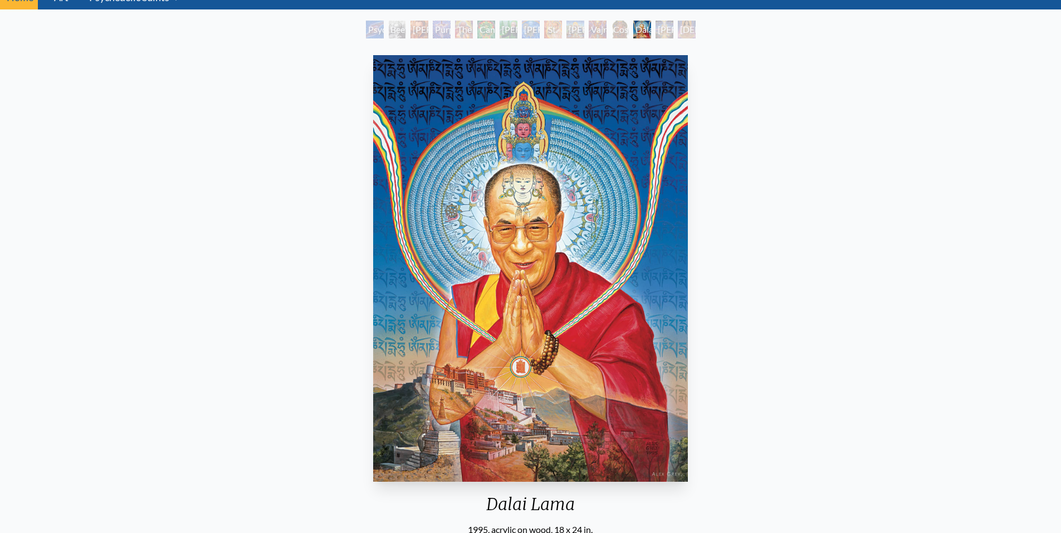
scroll to position [56, 0]
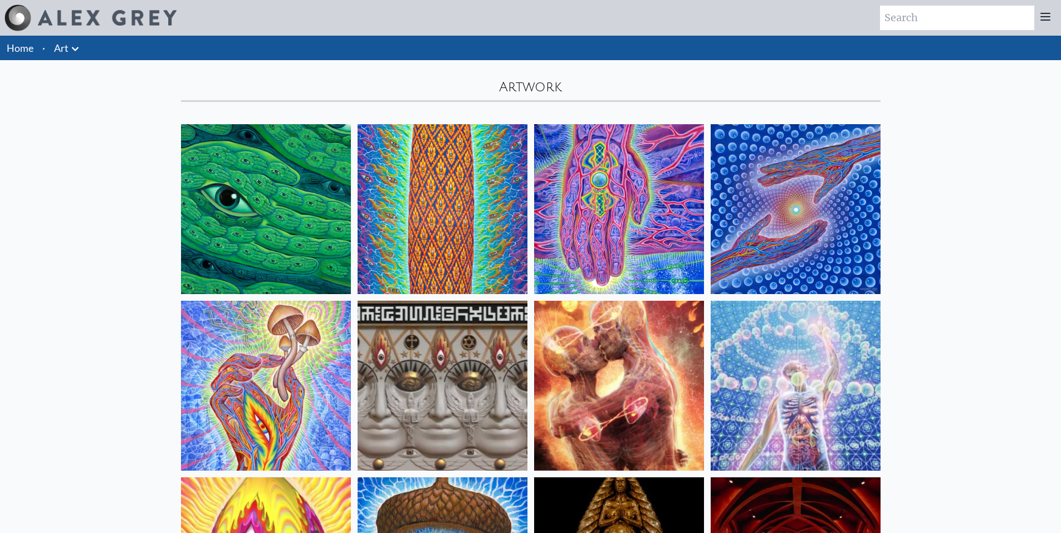
scroll to position [9580, 0]
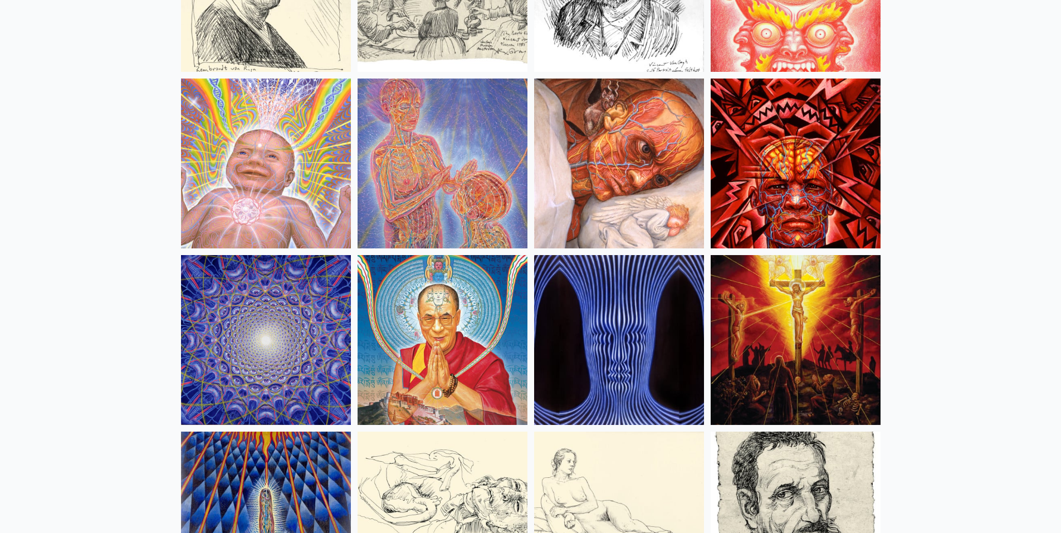
click at [786, 320] on img at bounding box center [796, 340] width 170 height 170
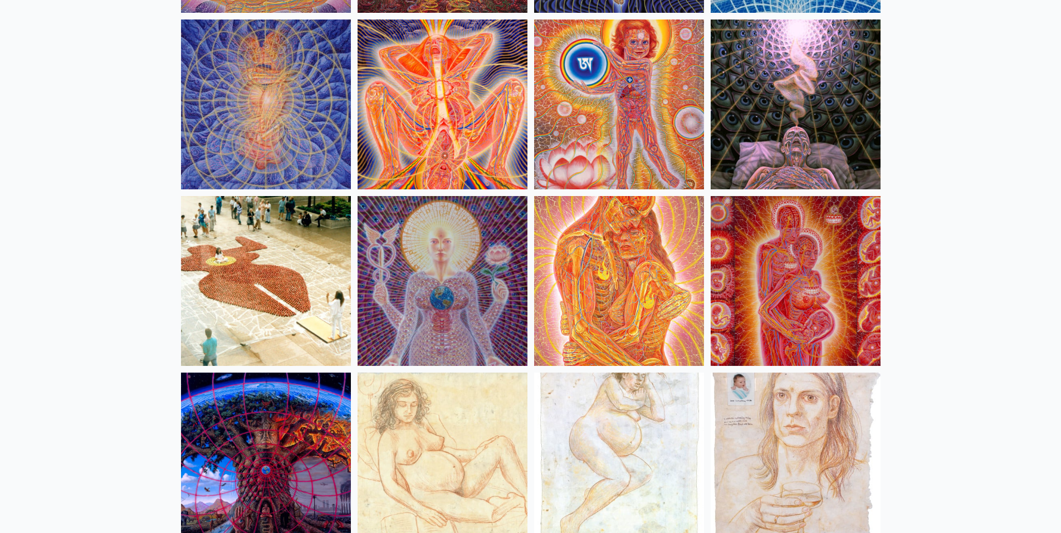
scroll to position [10527, 0]
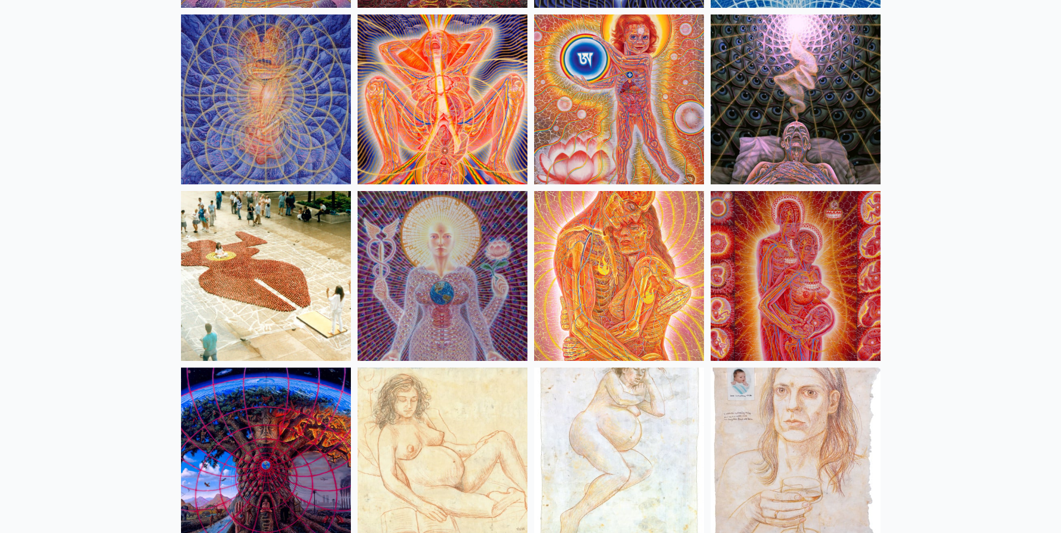
click at [809, 265] on img at bounding box center [796, 276] width 170 height 170
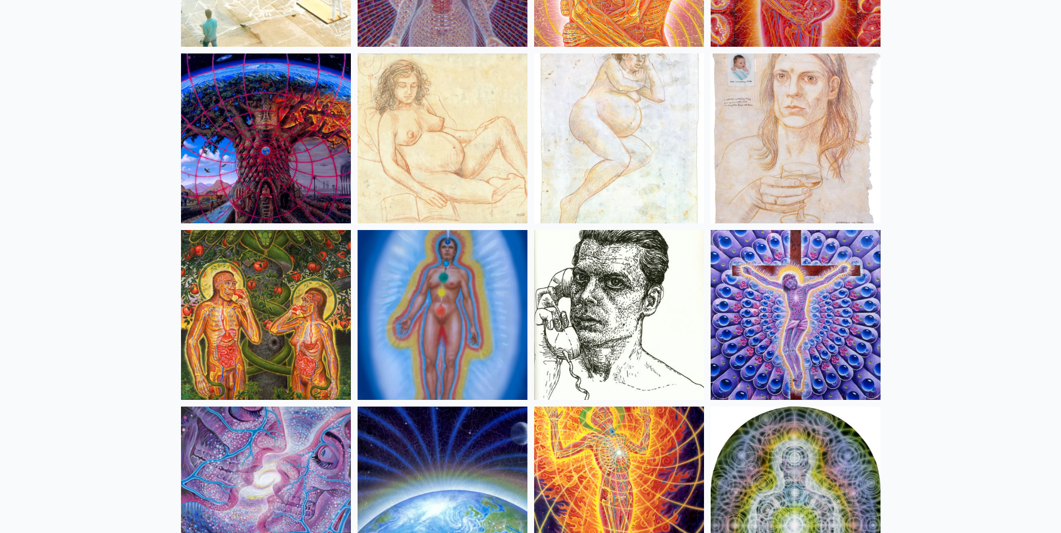
scroll to position [10861, 0]
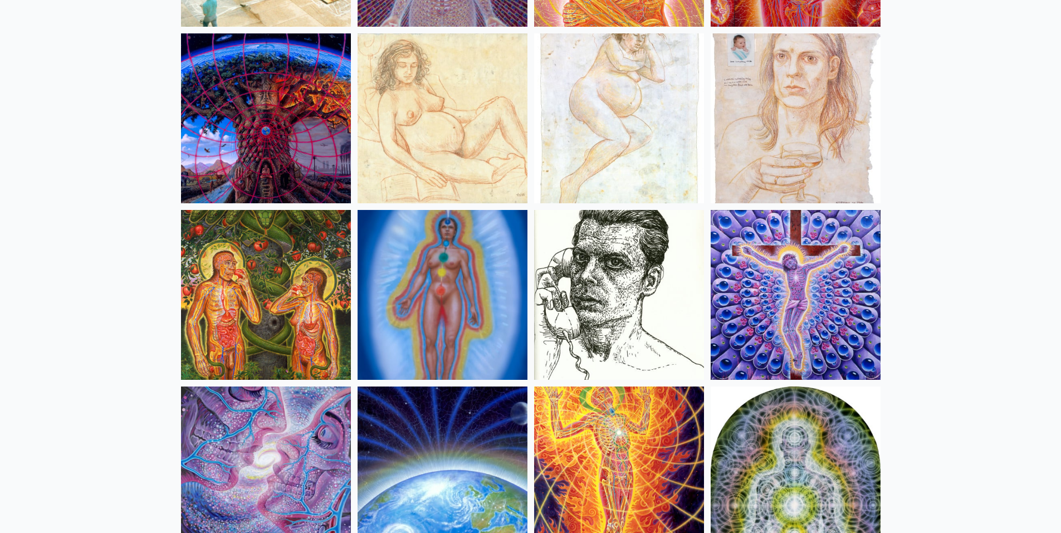
click at [285, 304] on img at bounding box center [266, 295] width 170 height 170
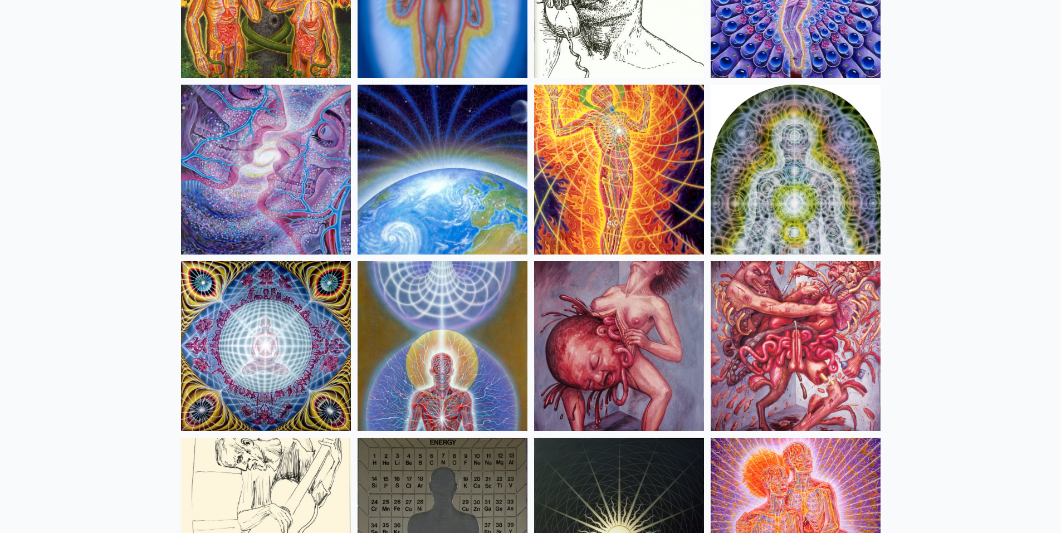
scroll to position [11196, 0]
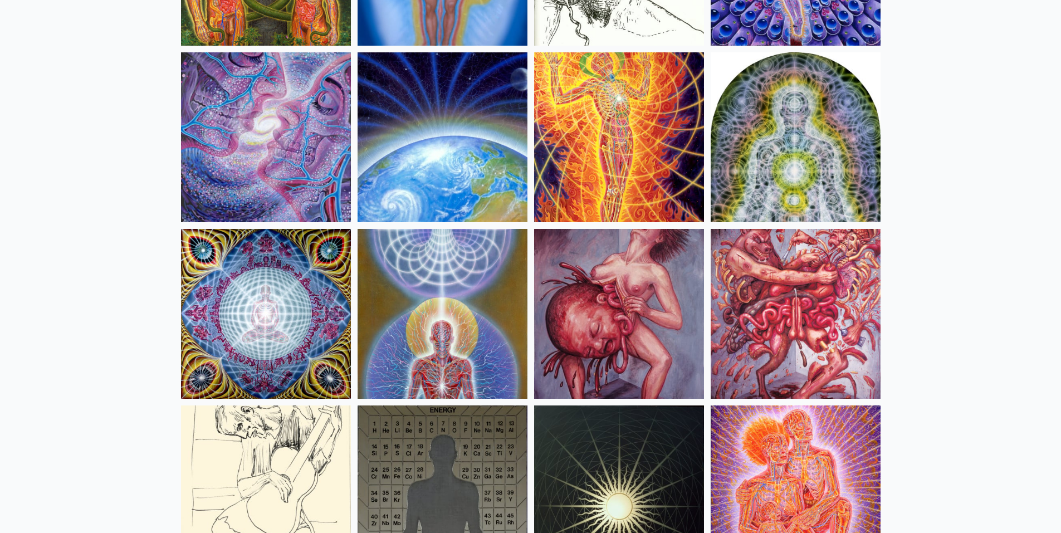
click at [625, 329] on img at bounding box center [619, 314] width 170 height 170
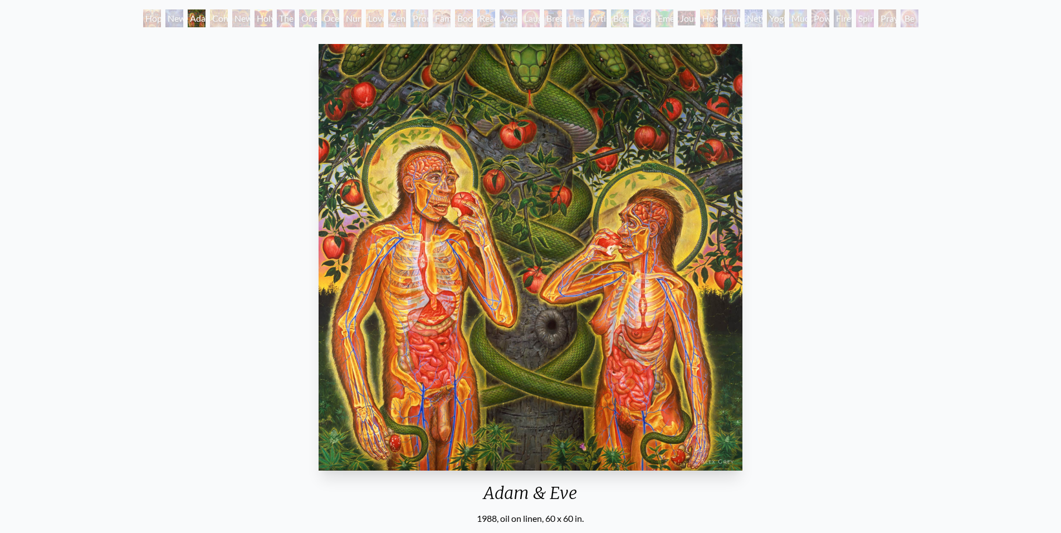
scroll to position [56, 0]
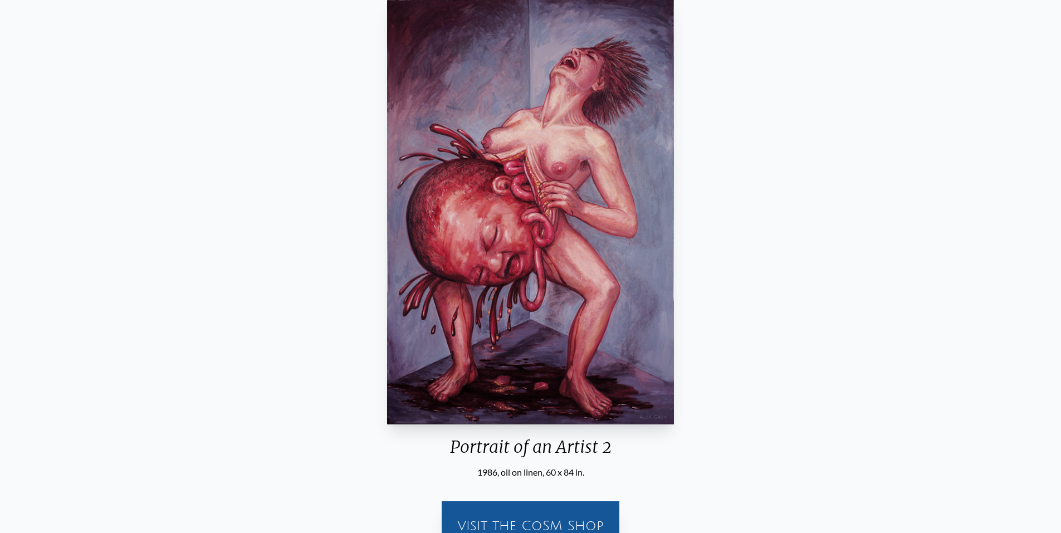
scroll to position [50, 0]
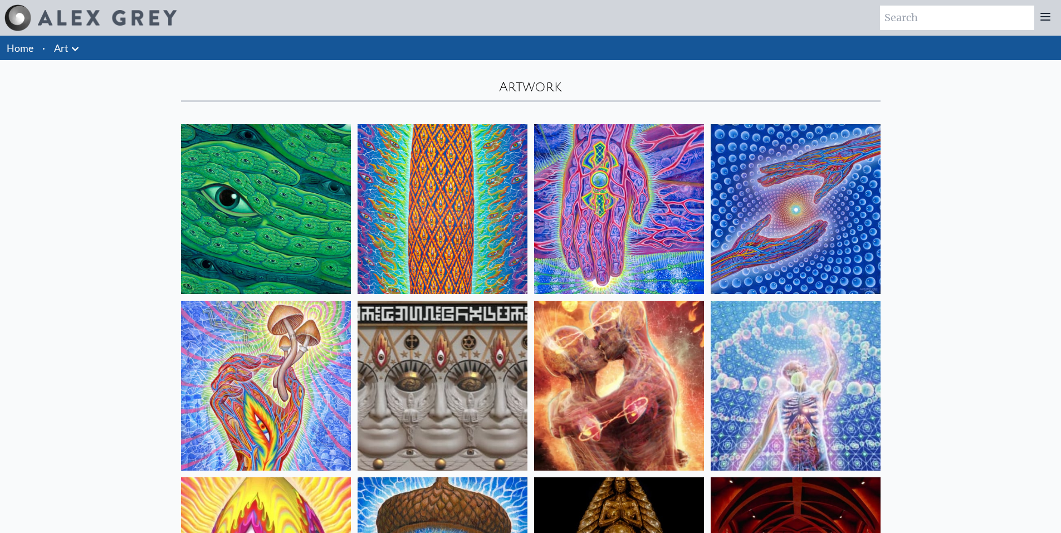
scroll to position [11196, 0]
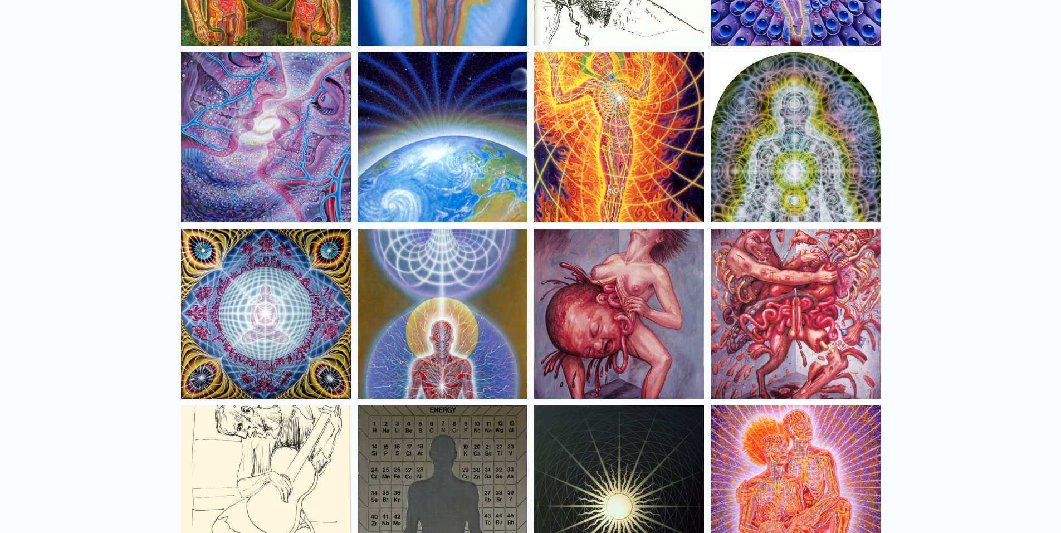
drag, startPoint x: 0, startPoint y: 0, endPoint x: 805, endPoint y: 354, distance: 879.9
click at [805, 354] on img at bounding box center [796, 314] width 170 height 170
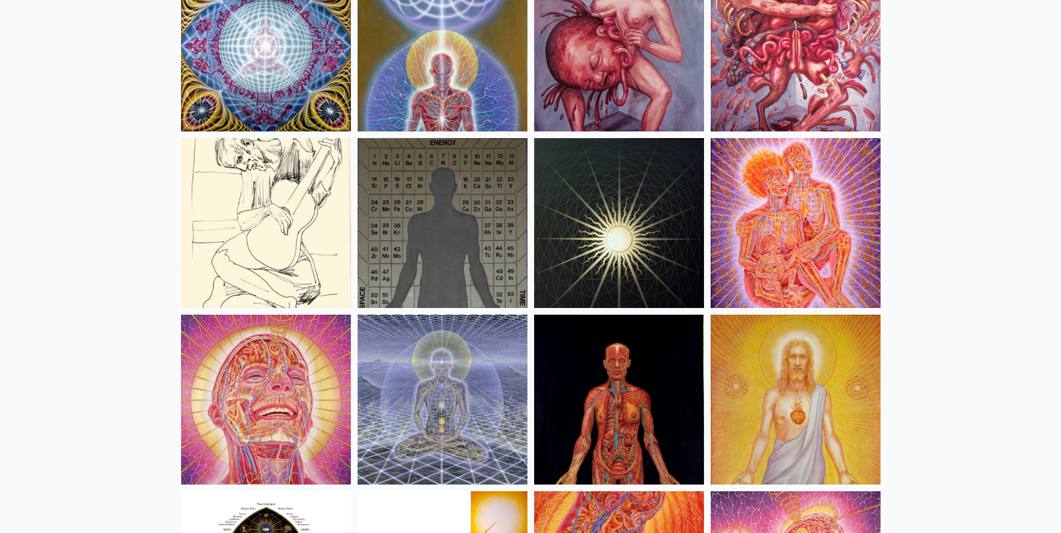
scroll to position [11530, 0]
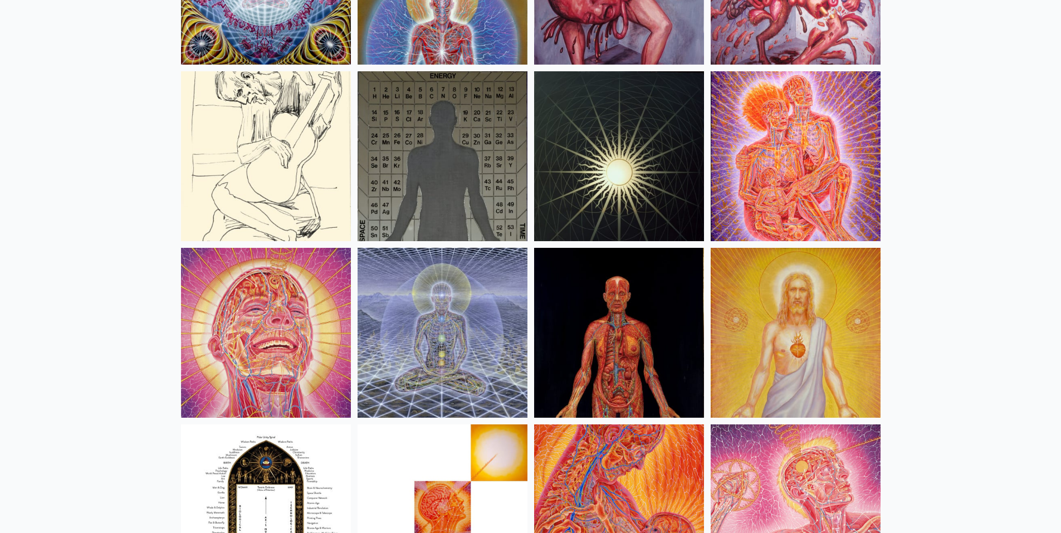
click at [294, 183] on img at bounding box center [266, 156] width 170 height 170
click at [464, 165] on img at bounding box center [443, 156] width 170 height 170
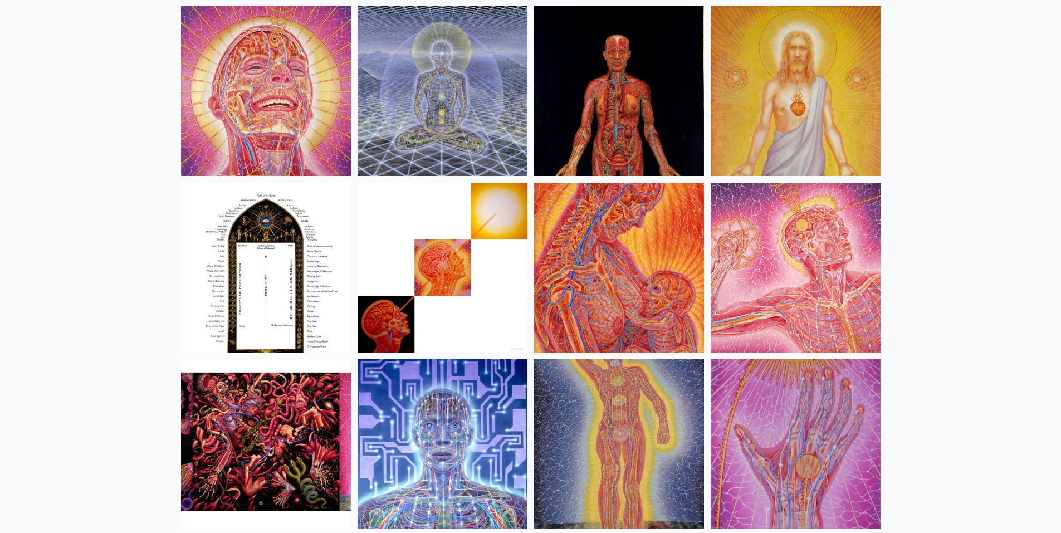
scroll to position [11808, 0]
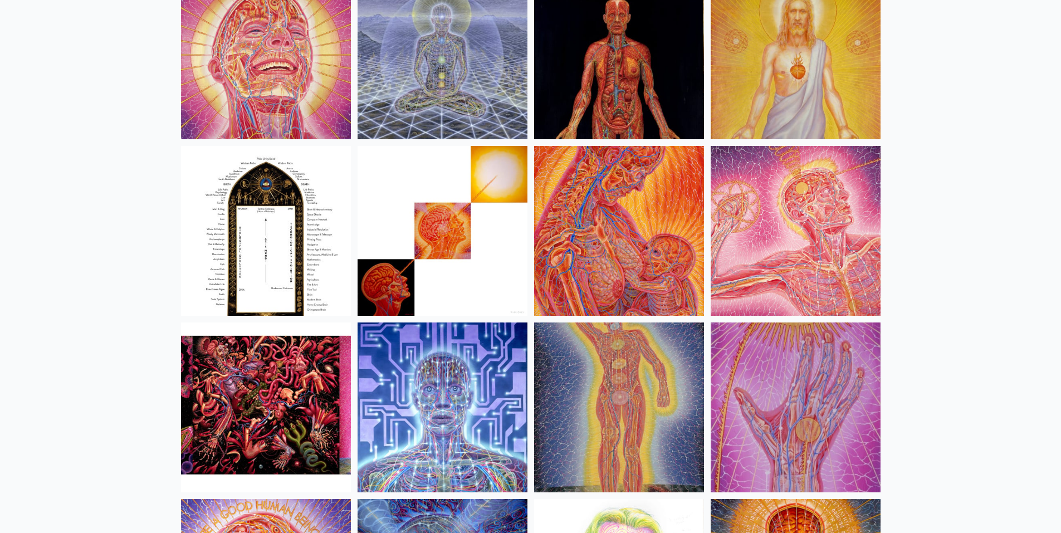
click at [654, 263] on img at bounding box center [619, 231] width 170 height 170
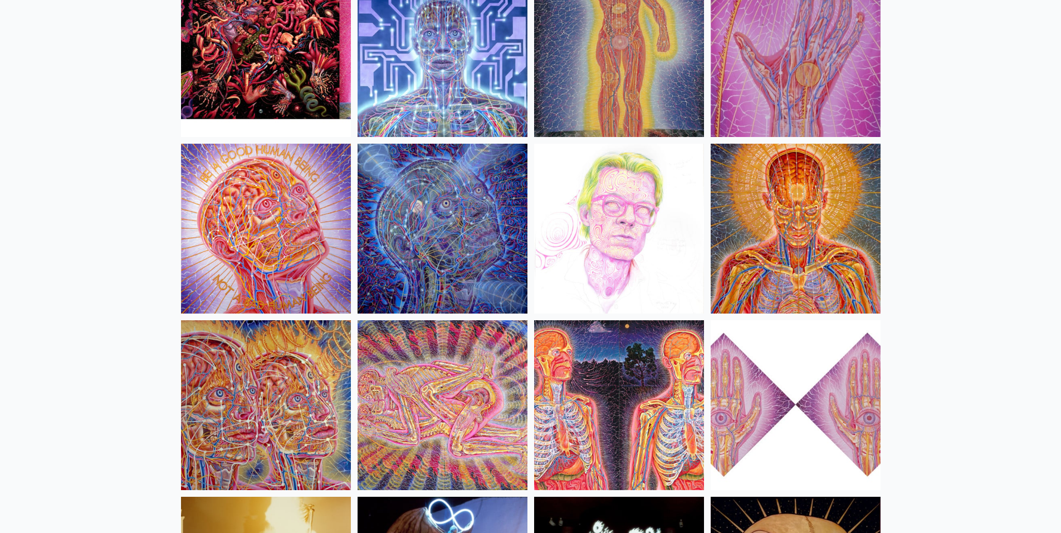
scroll to position [12254, 0]
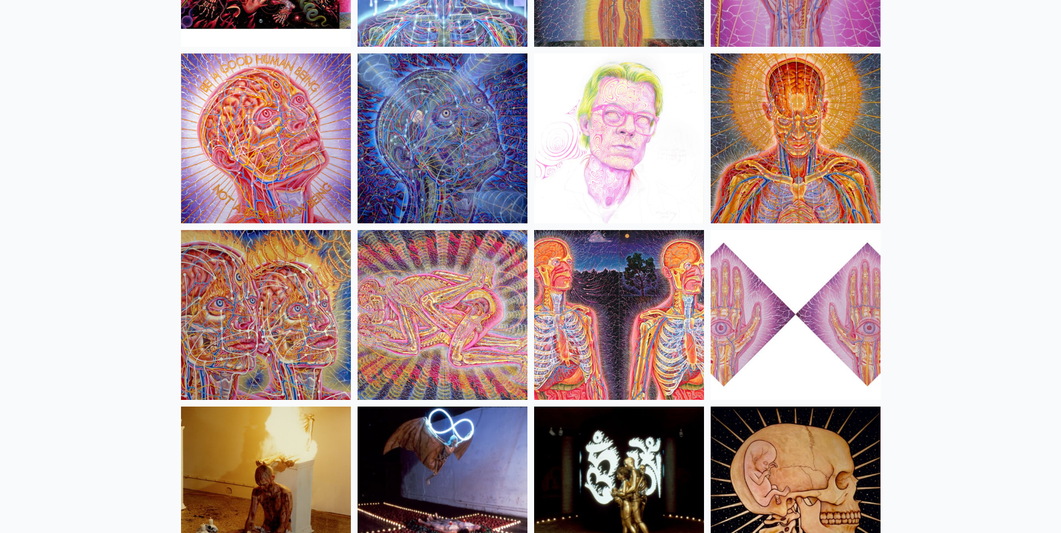
click at [424, 325] on img at bounding box center [443, 315] width 170 height 170
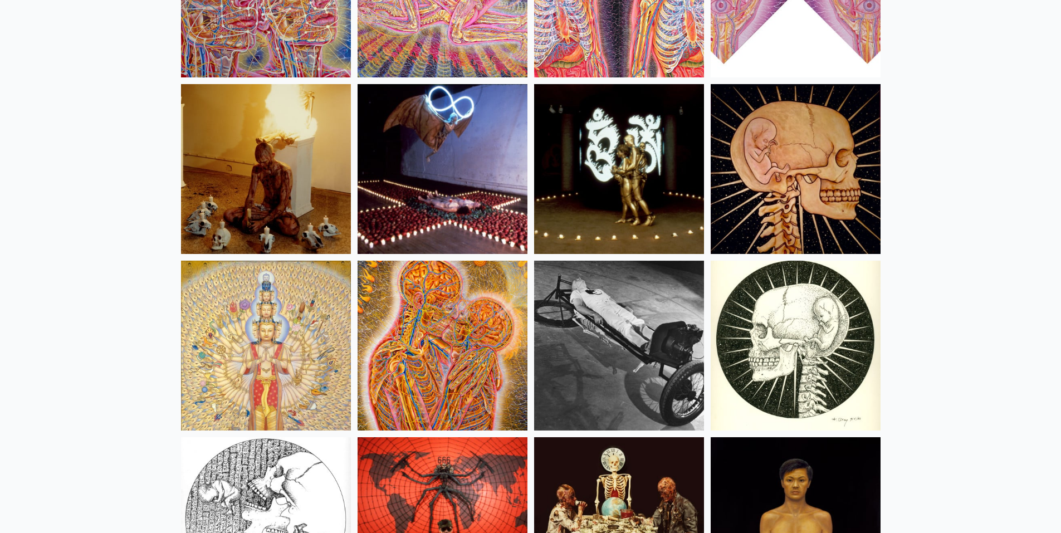
scroll to position [12588, 0]
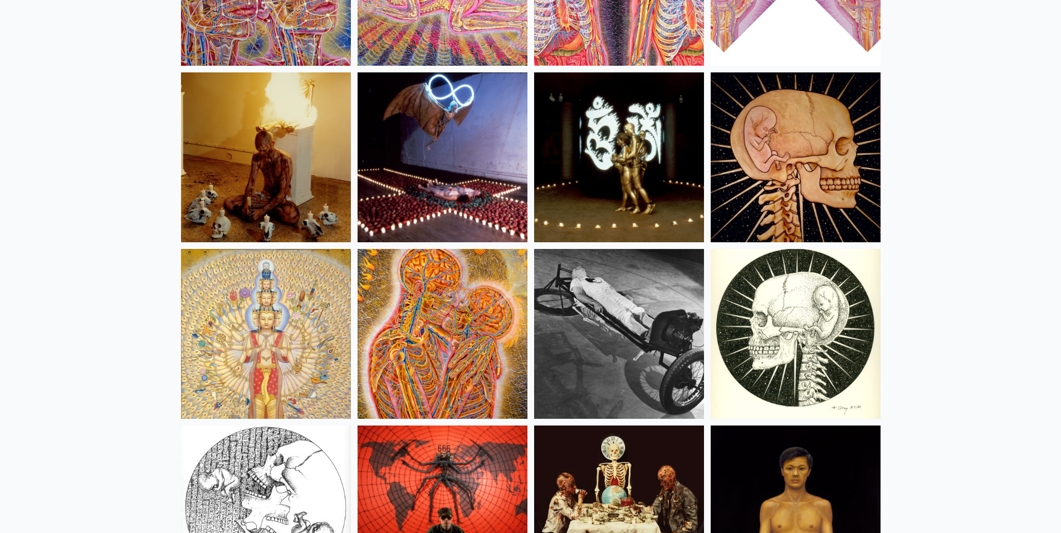
click at [307, 207] on img at bounding box center [266, 157] width 170 height 170
click at [441, 187] on img at bounding box center [443, 157] width 170 height 170
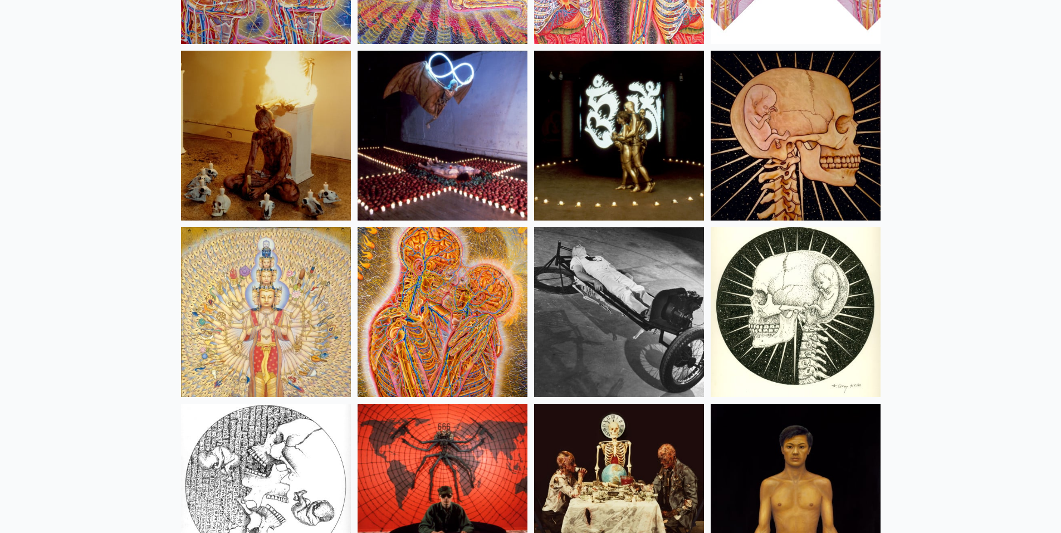
scroll to position [12811, 0]
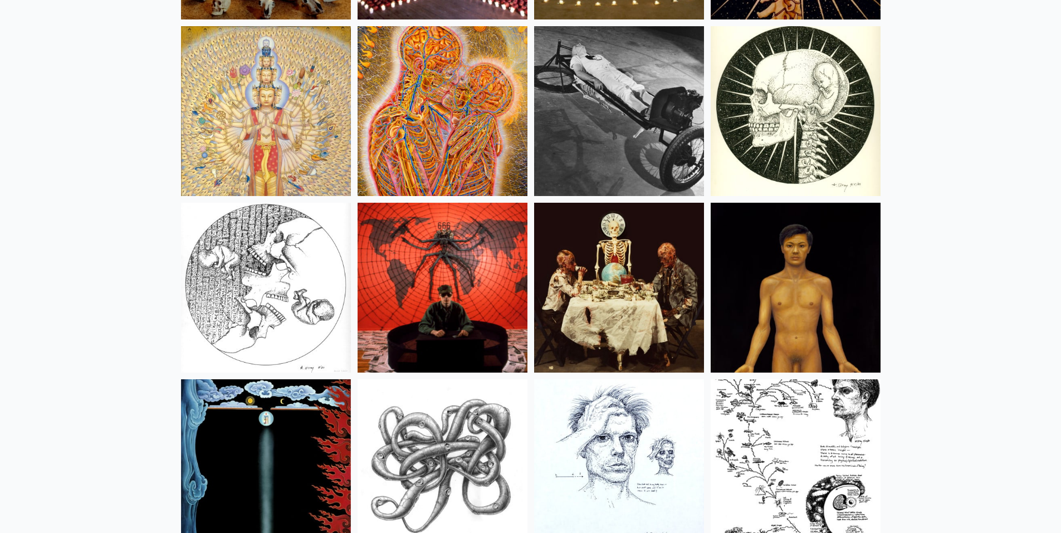
click at [845, 339] on img at bounding box center [796, 288] width 170 height 170
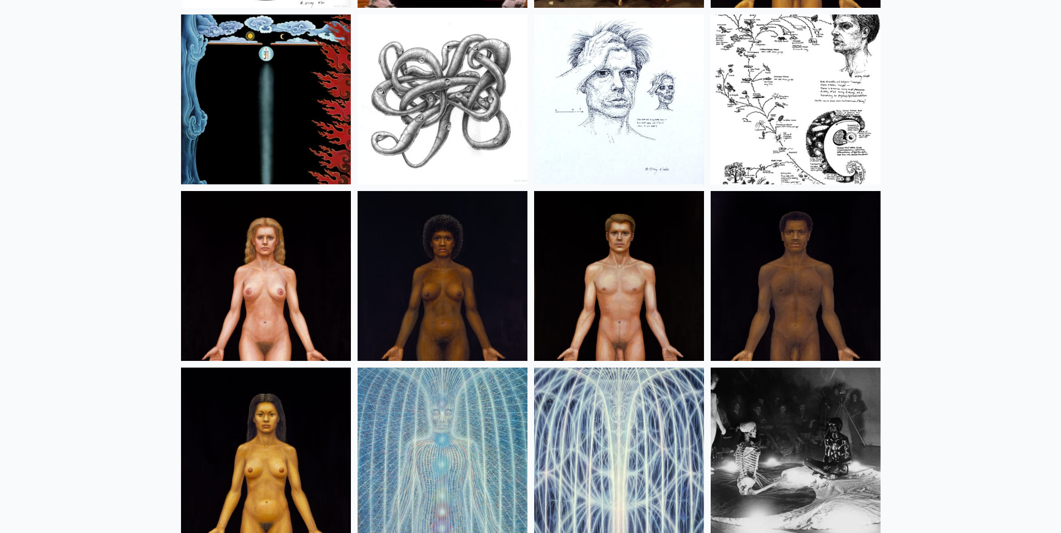
scroll to position [13201, 0]
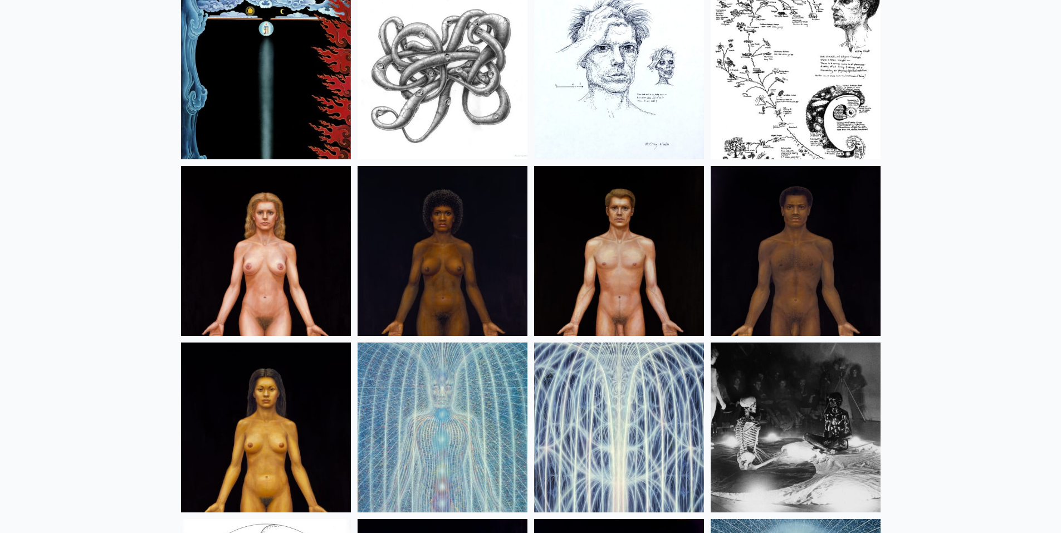
click at [245, 292] on img at bounding box center [266, 251] width 170 height 170
click at [250, 436] on img at bounding box center [266, 428] width 170 height 170
click at [825, 306] on img at bounding box center [796, 251] width 170 height 170
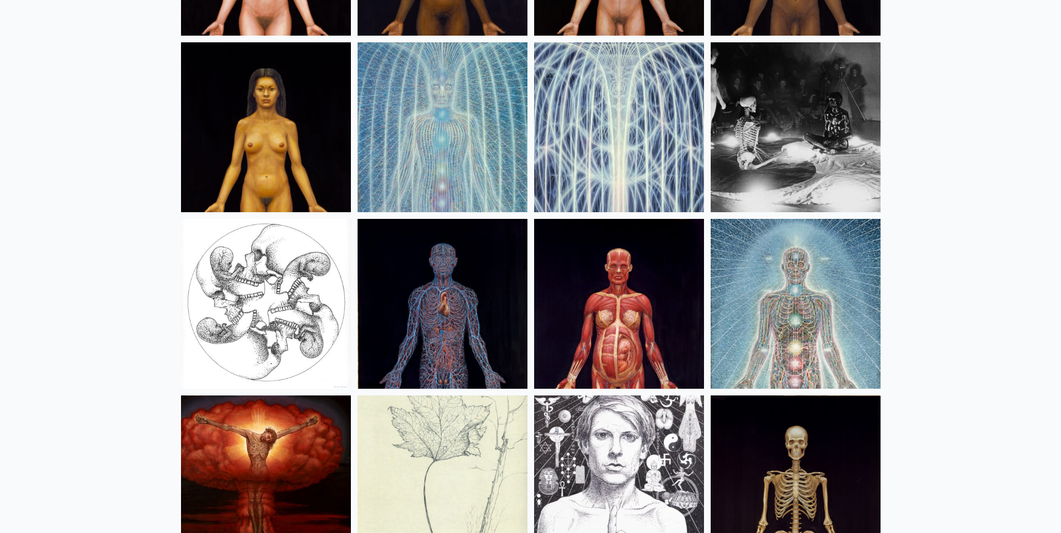
scroll to position [13535, 0]
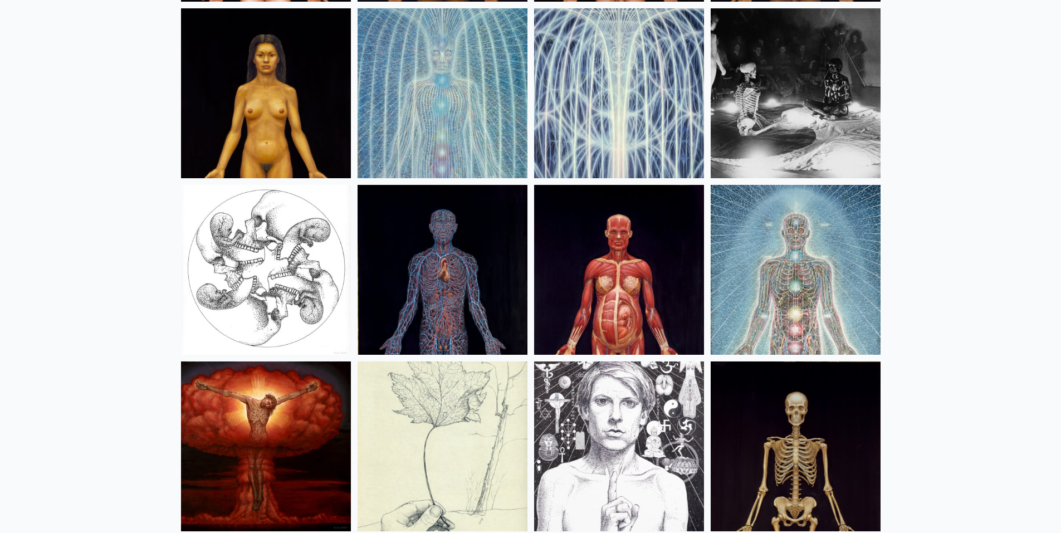
click at [663, 322] on img at bounding box center [619, 270] width 170 height 170
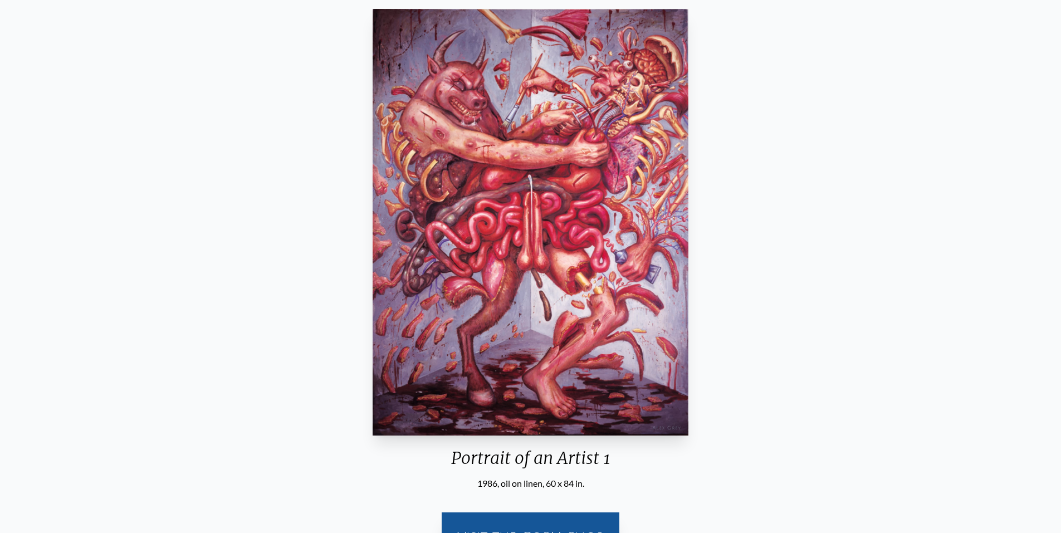
scroll to position [56, 0]
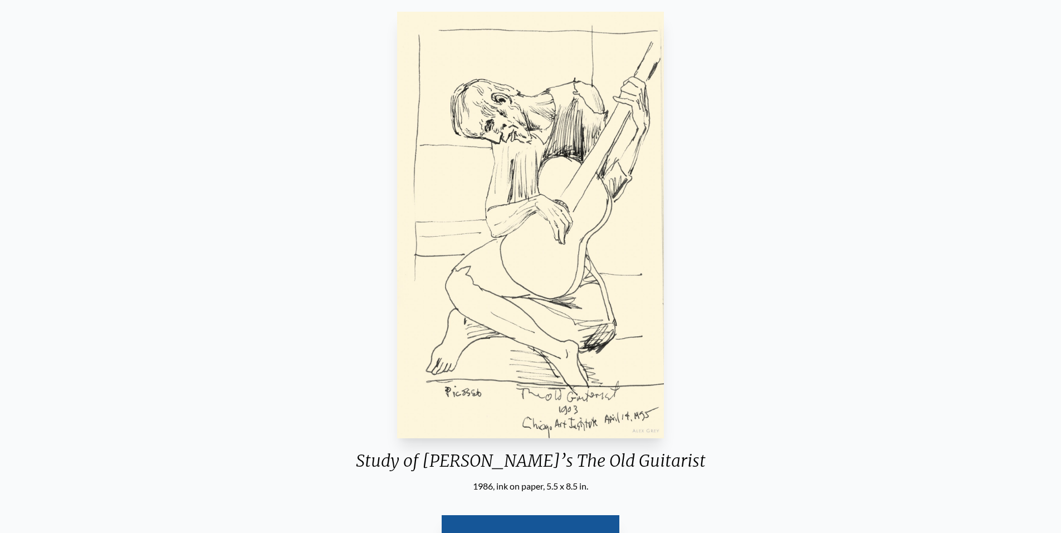
scroll to position [111, 0]
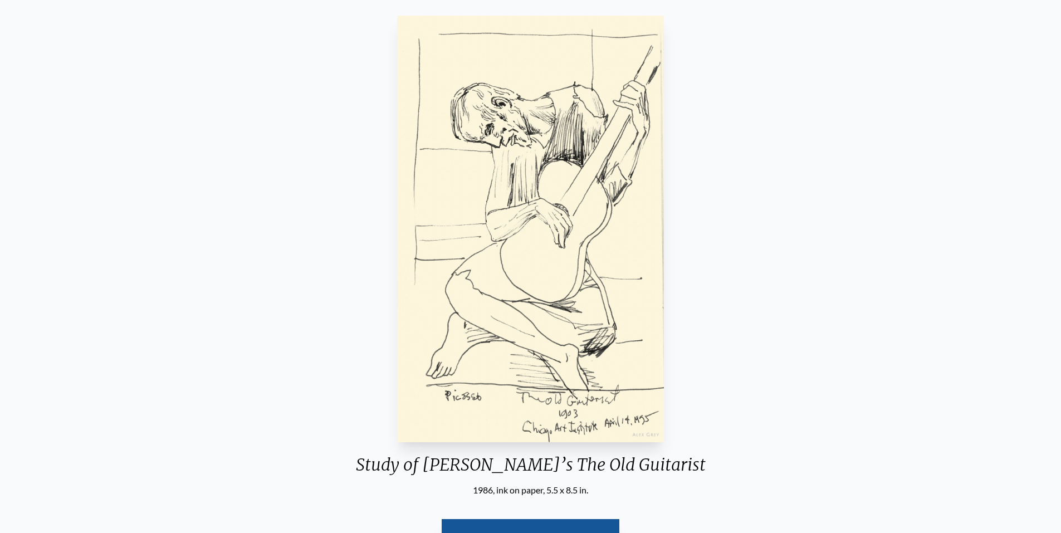
drag, startPoint x: 765, startPoint y: 297, endPoint x: 758, endPoint y: 293, distance: 9.0
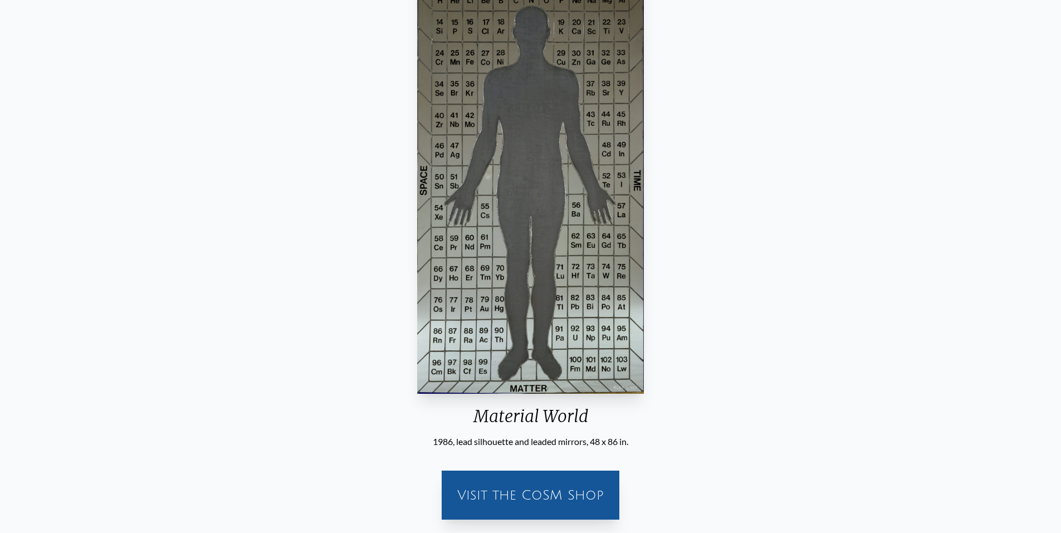
scroll to position [111, 0]
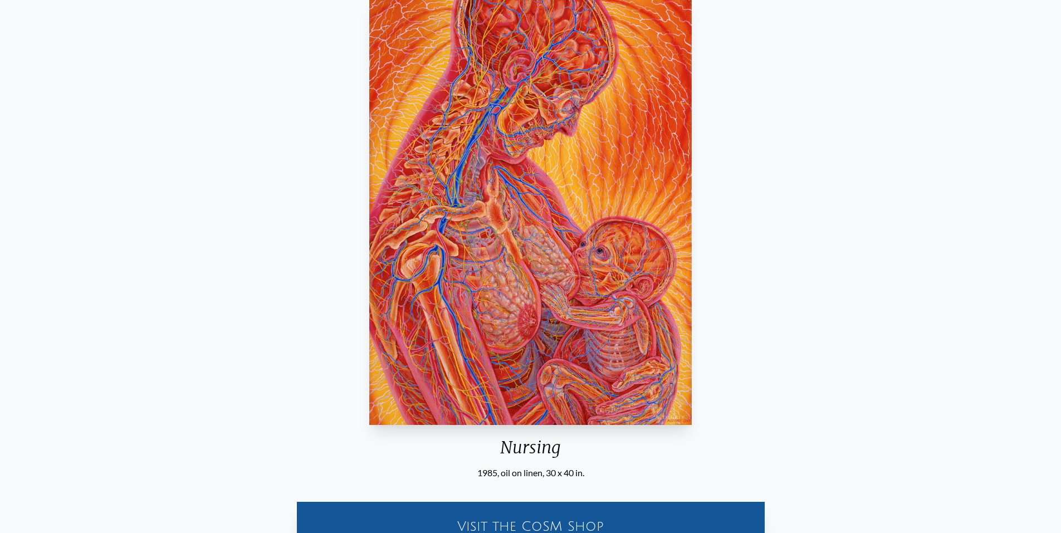
scroll to position [111, 0]
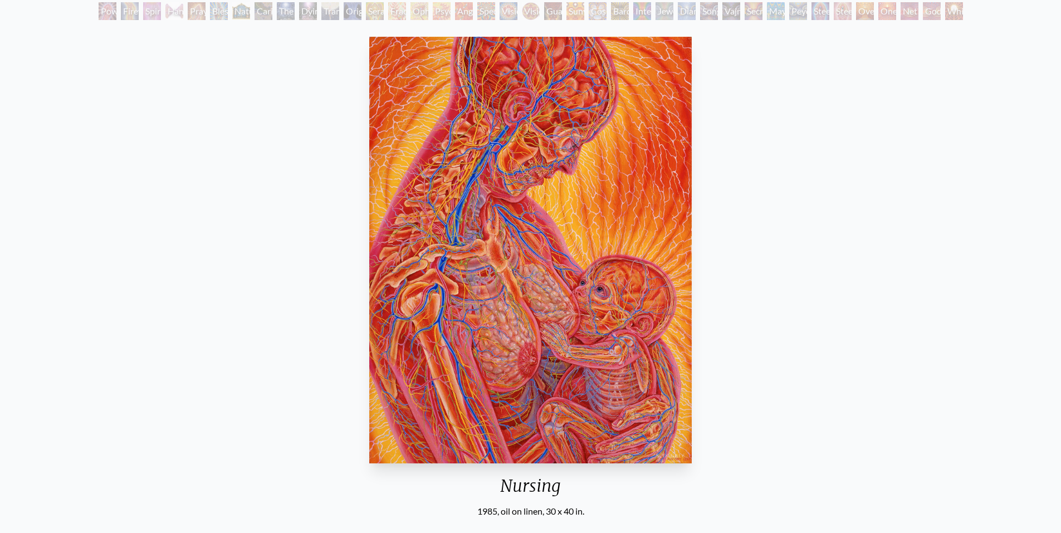
click at [869, 312] on div "Nursing 1985, oil on linen, 30 x 40 in. Visit the CoSM Shop Nursing - Mini Post…" at bounding box center [530, 439] width 1043 height 815
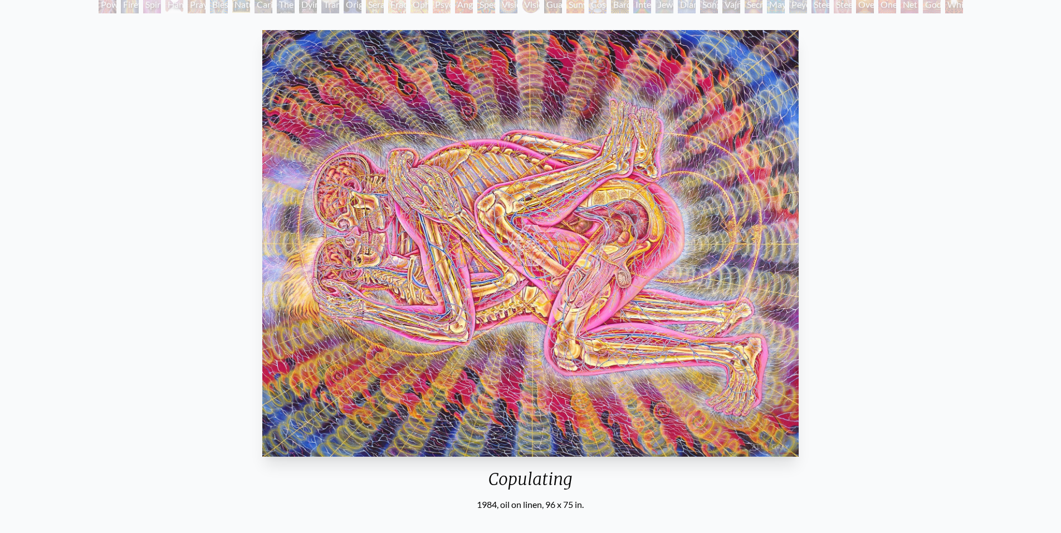
scroll to position [111, 0]
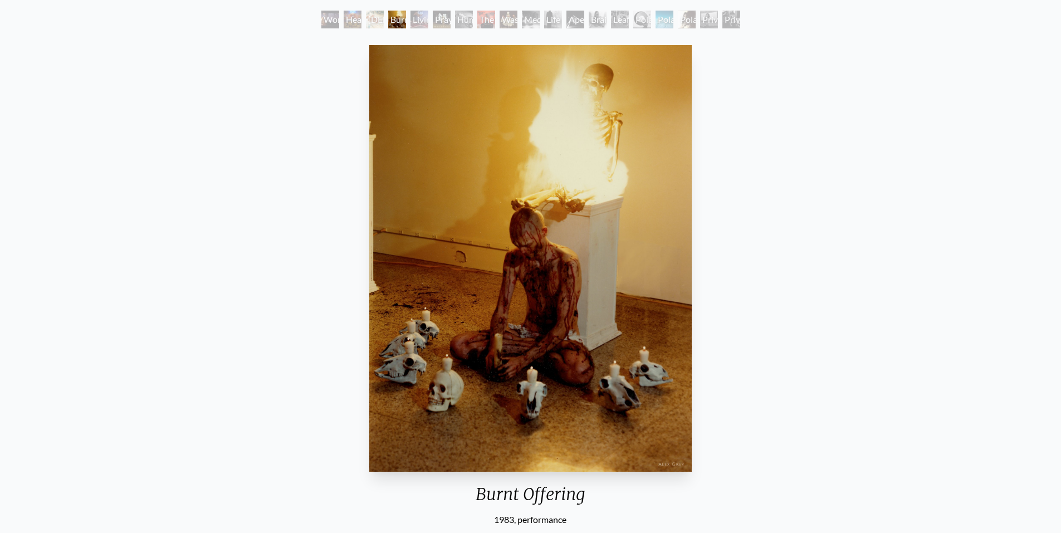
scroll to position [56, 0]
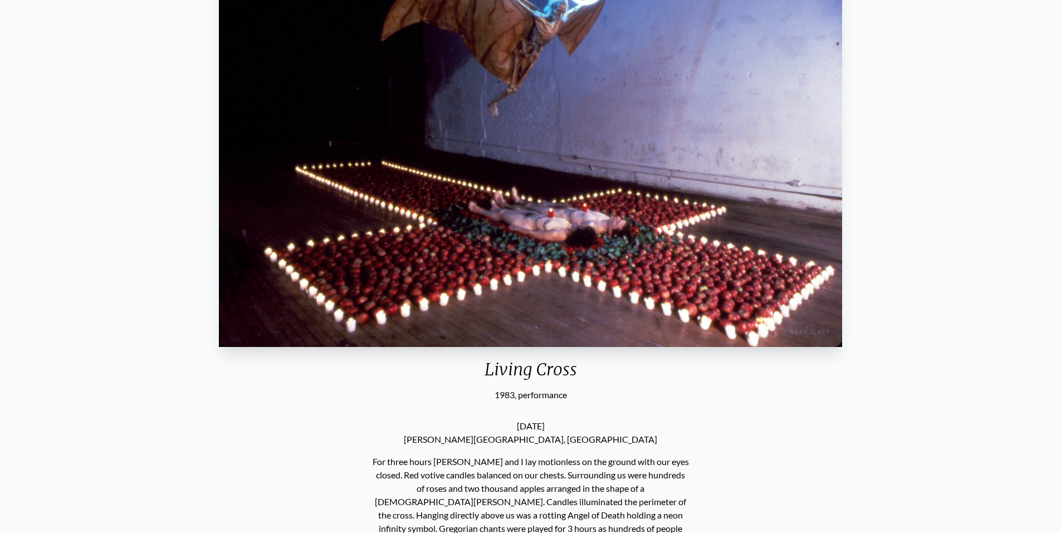
scroll to position [111, 0]
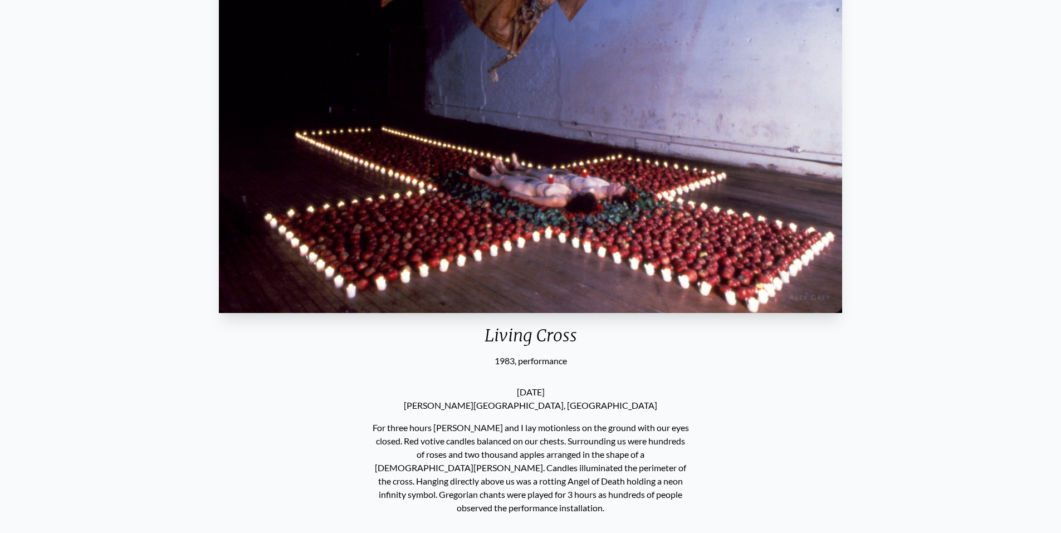
scroll to position [223, 0]
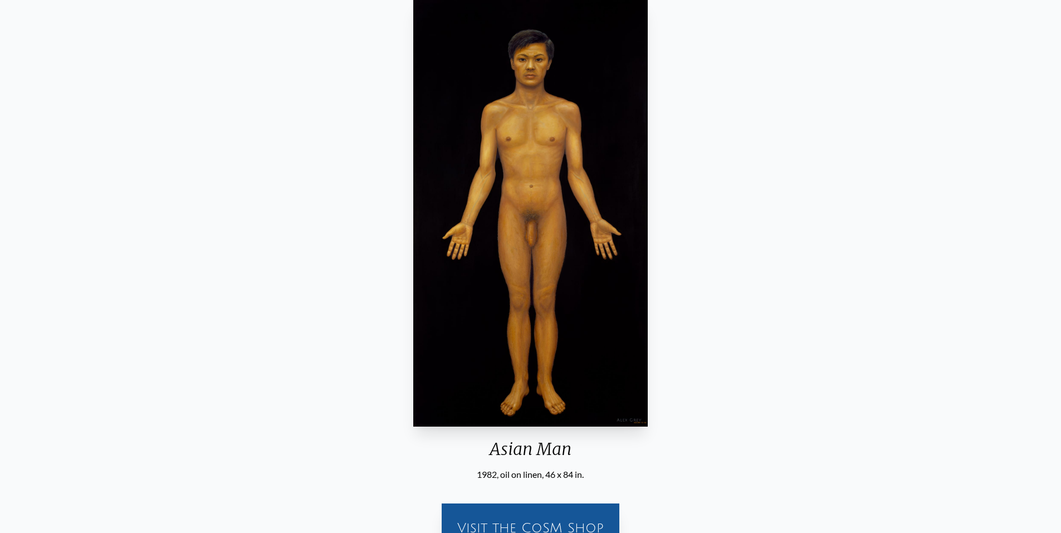
scroll to position [111, 0]
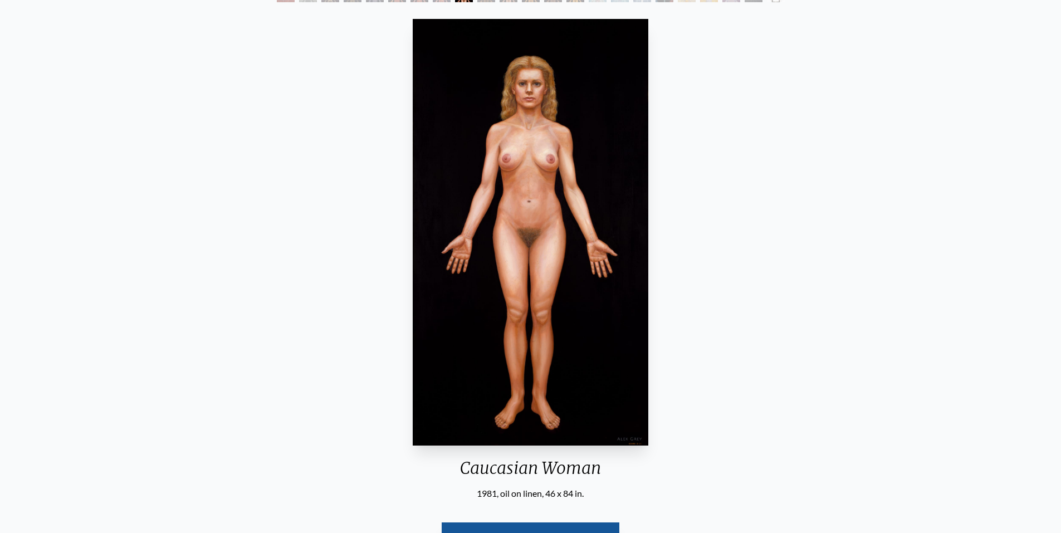
scroll to position [111, 0]
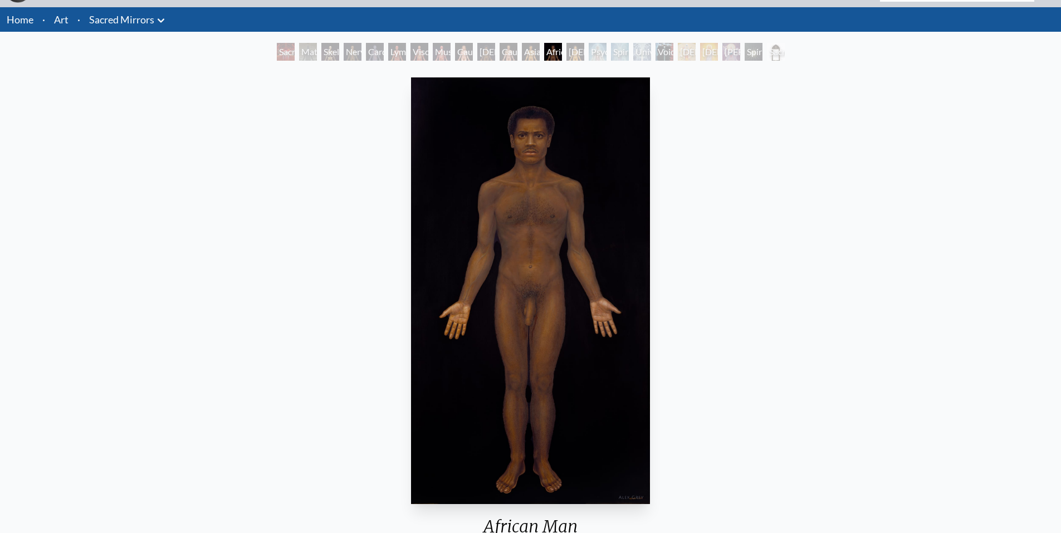
scroll to position [223, 0]
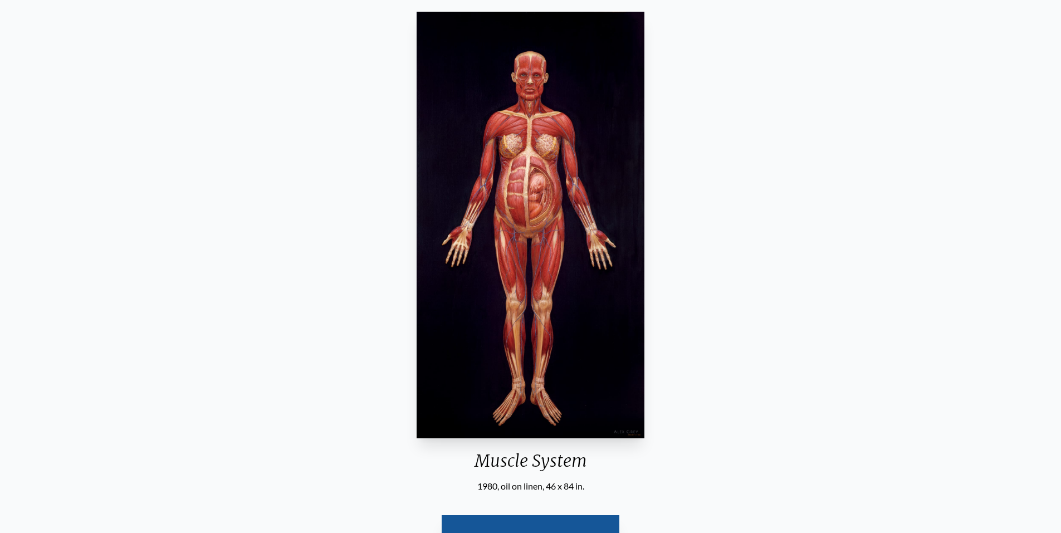
scroll to position [56, 0]
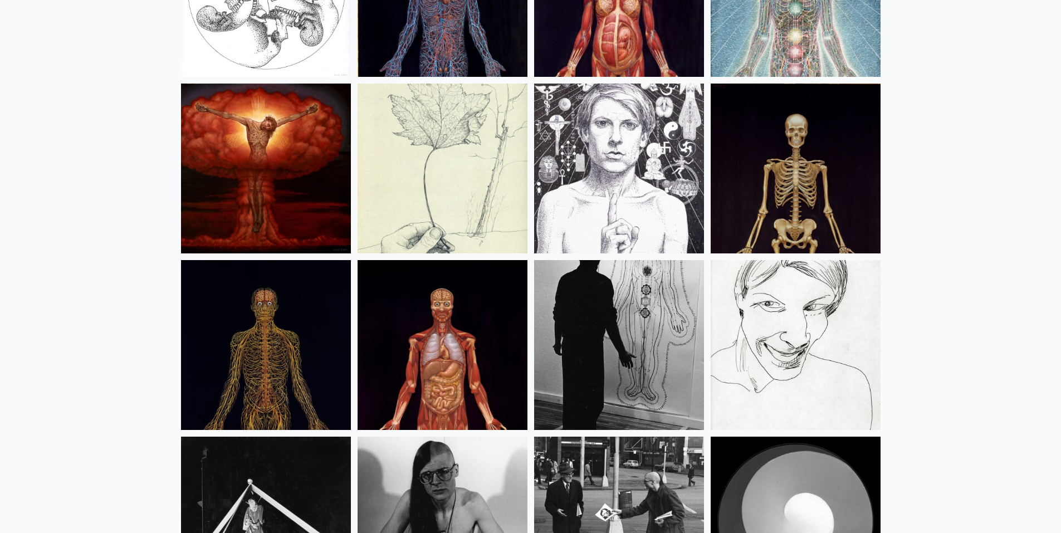
scroll to position [13813, 0]
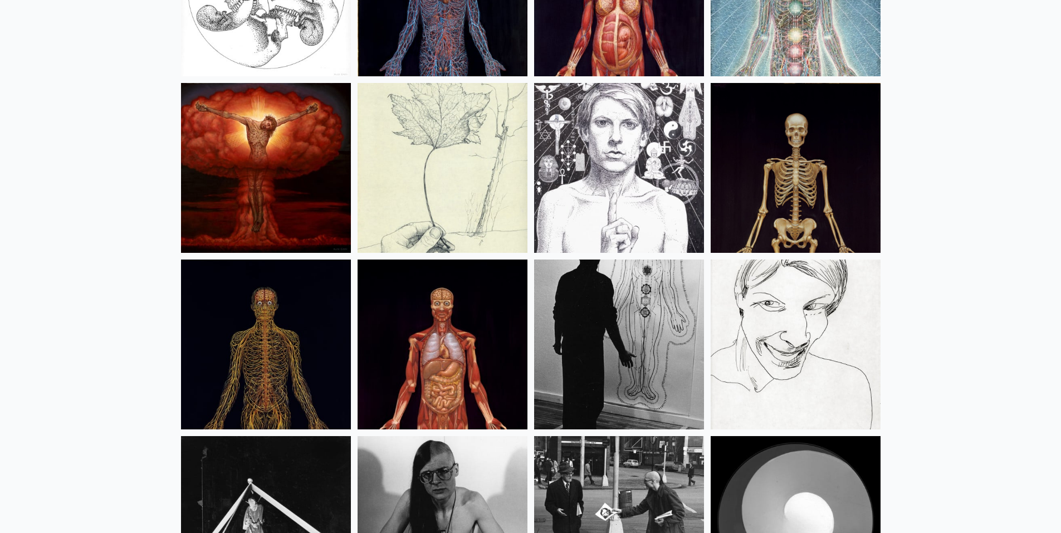
click at [228, 197] on img at bounding box center [266, 168] width 170 height 170
click at [631, 221] on img at bounding box center [619, 168] width 170 height 170
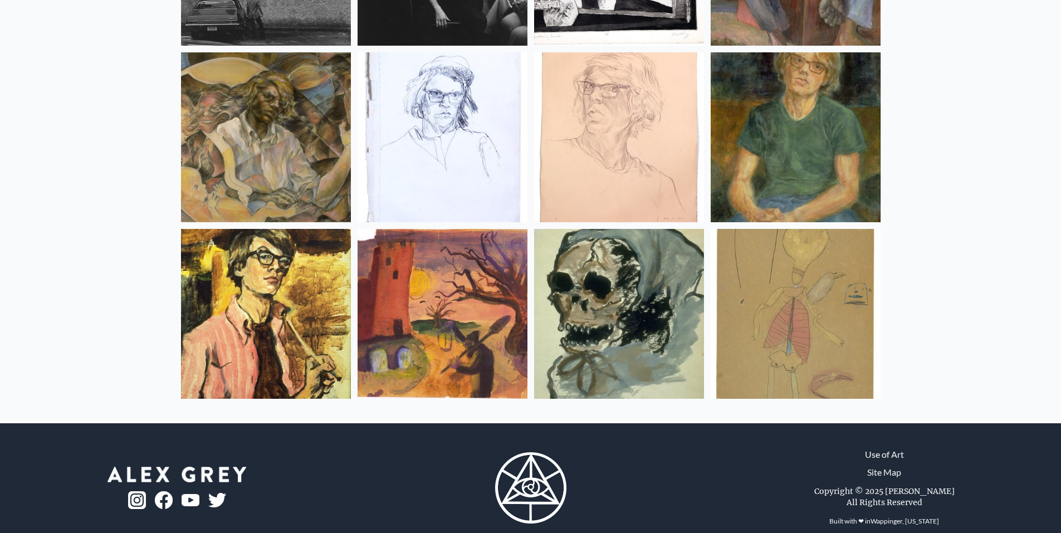
scroll to position [14746, 0]
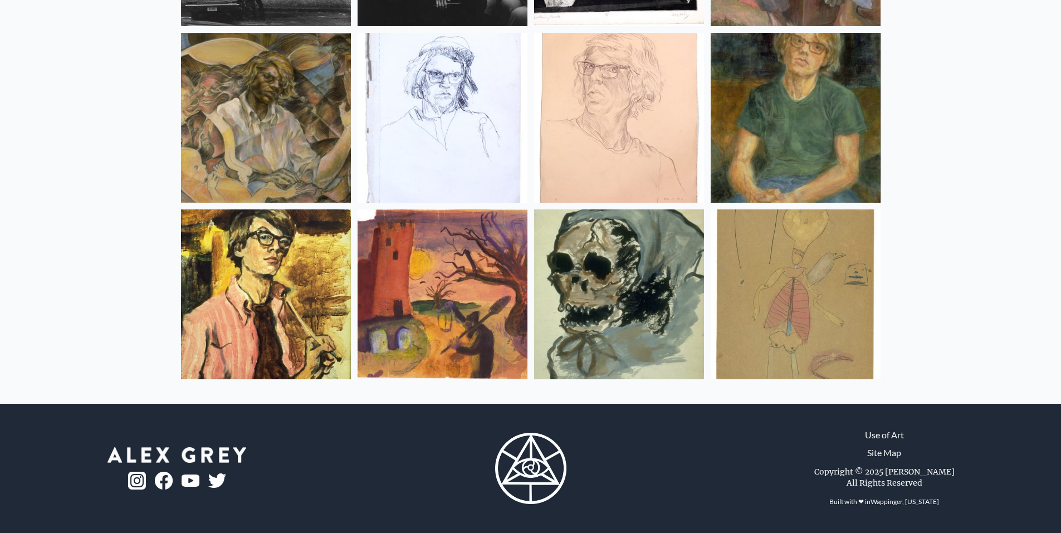
drag, startPoint x: 876, startPoint y: 326, endPoint x: 866, endPoint y: 322, distance: 11.5
click at [876, 326] on img at bounding box center [796, 294] width 170 height 170
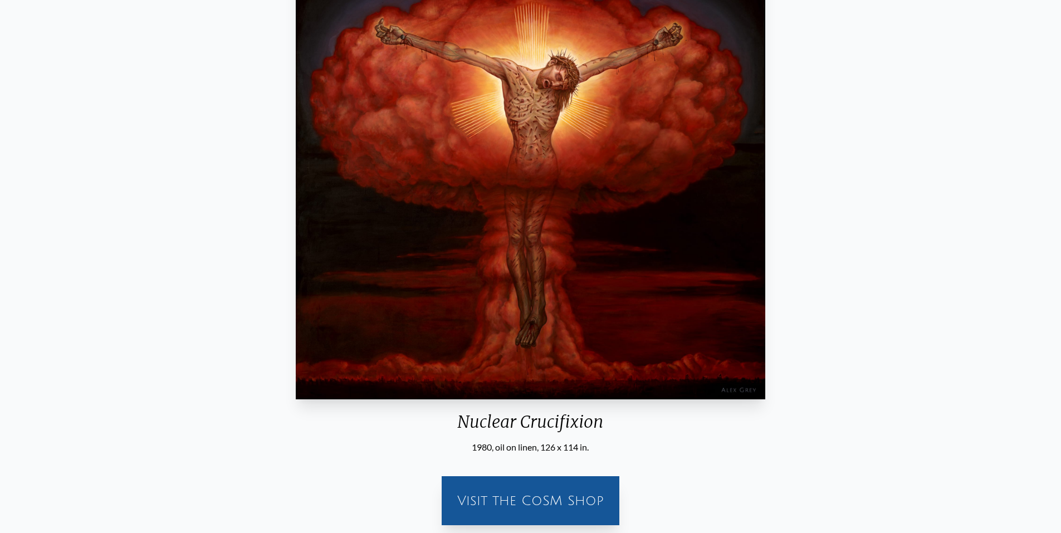
scroll to position [223, 0]
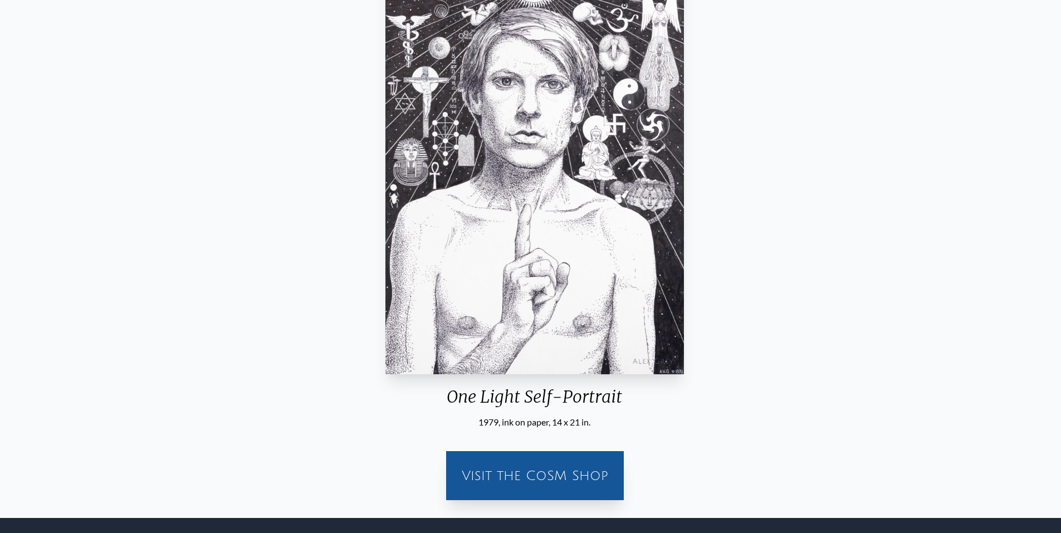
scroll to position [167, 0]
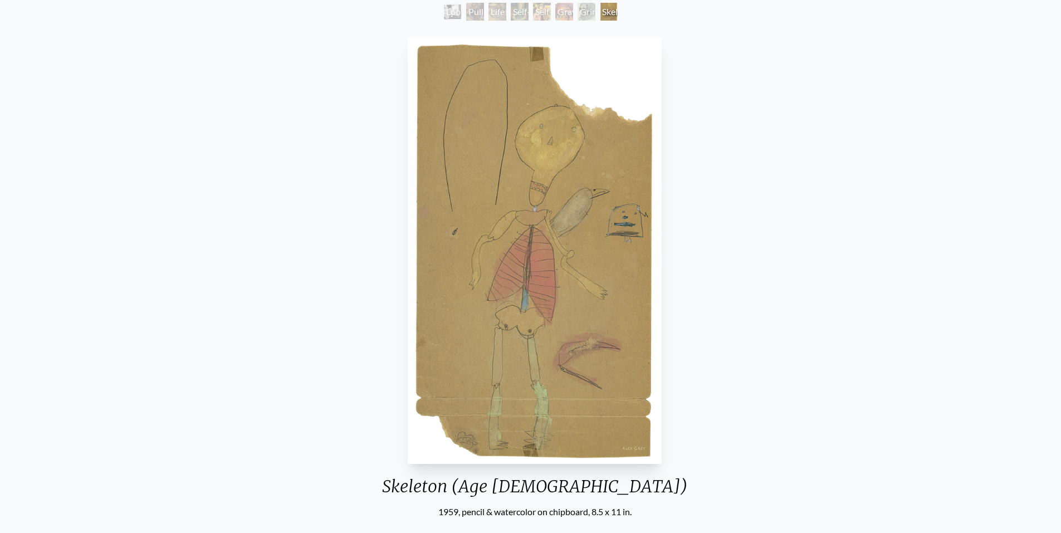
scroll to position [66, 0]
